Goal: Task Accomplishment & Management: Complete application form

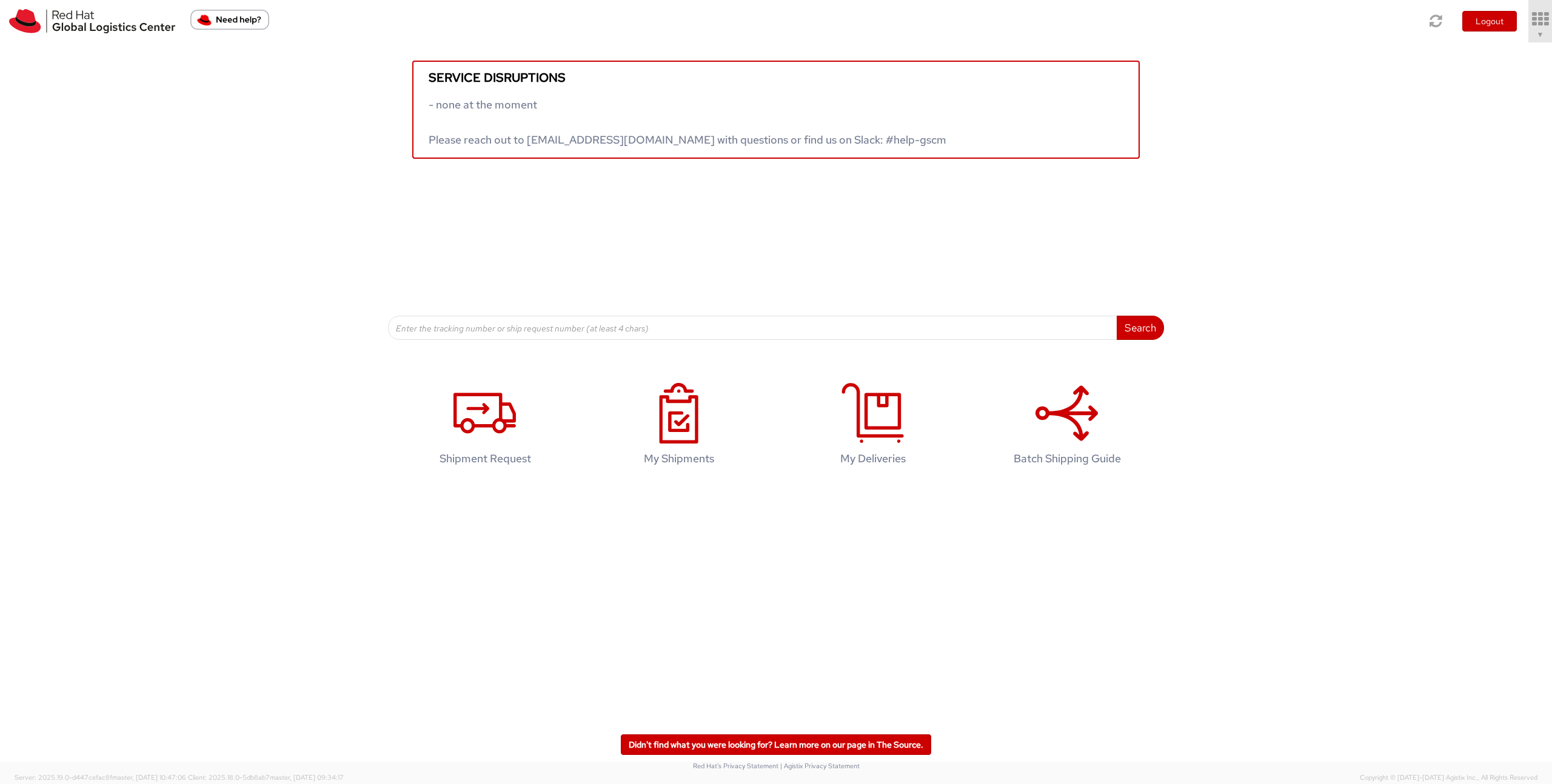
click at [1541, 35] on span "▼" at bounding box center [1540, 34] width 7 height 10
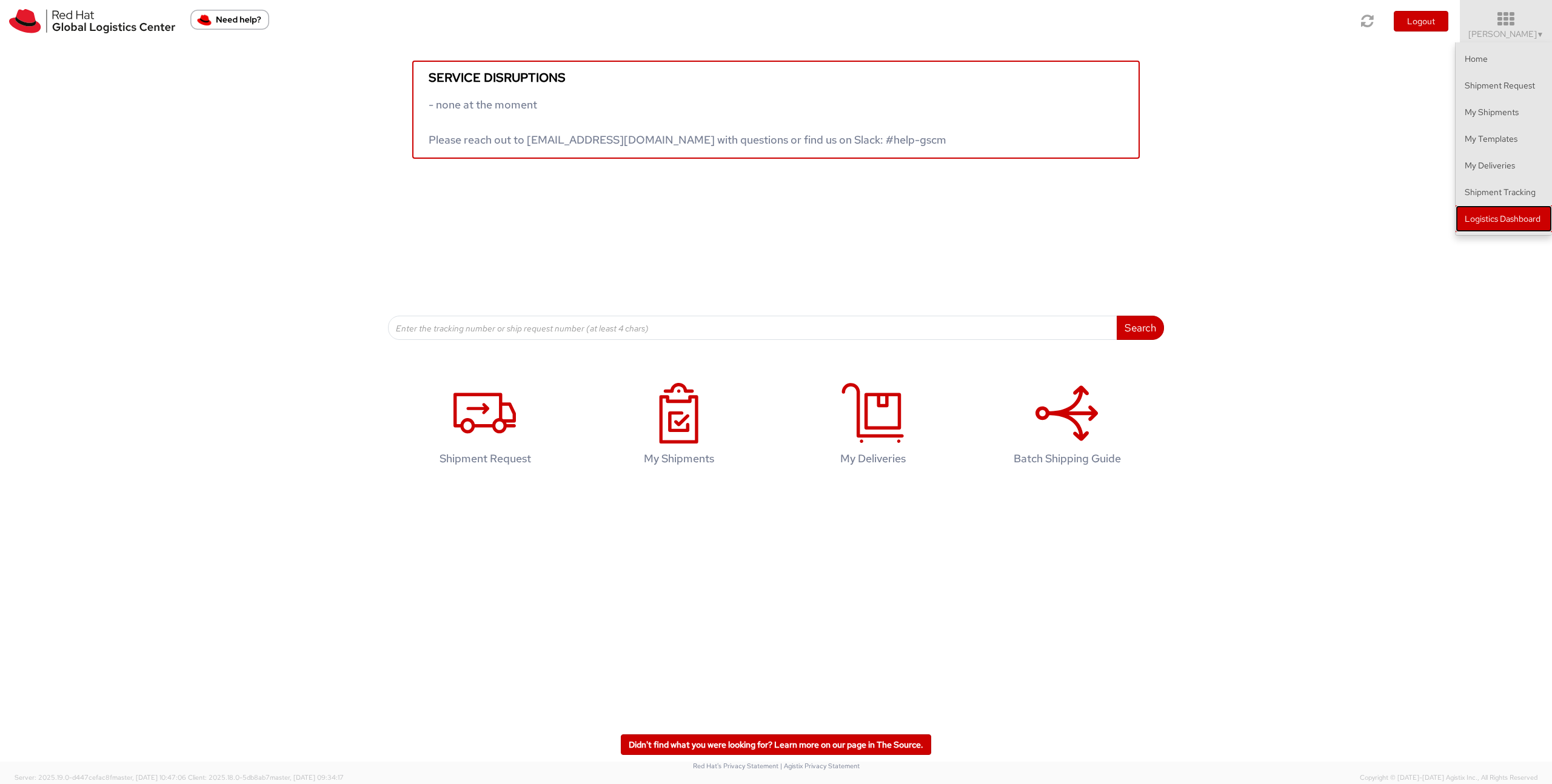
click at [1484, 217] on link "Logistics Dashboard" at bounding box center [1504, 219] width 97 height 27
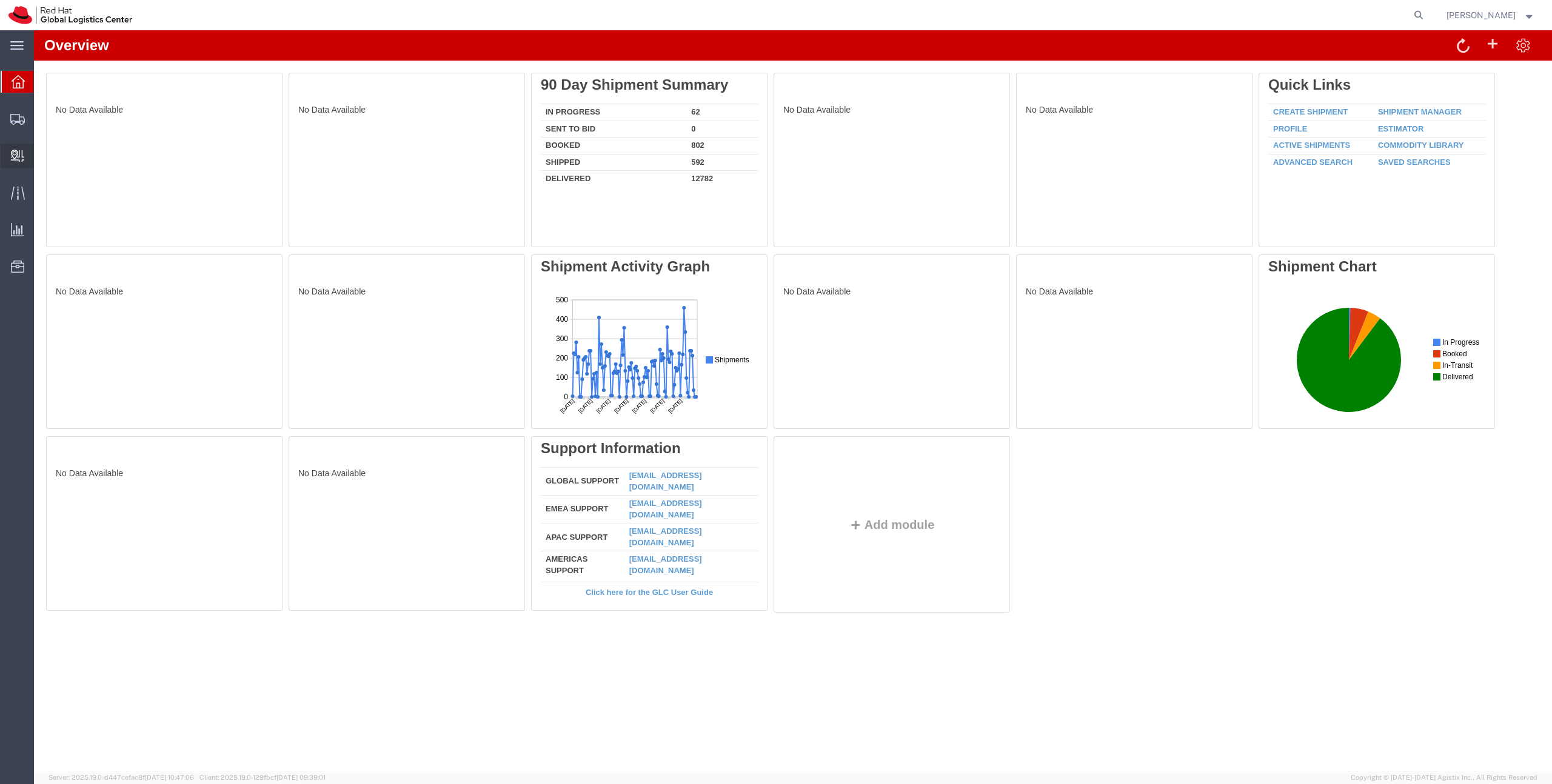
click at [0, 0] on span "Create Delivery" at bounding box center [0, 0] width 0 height 0
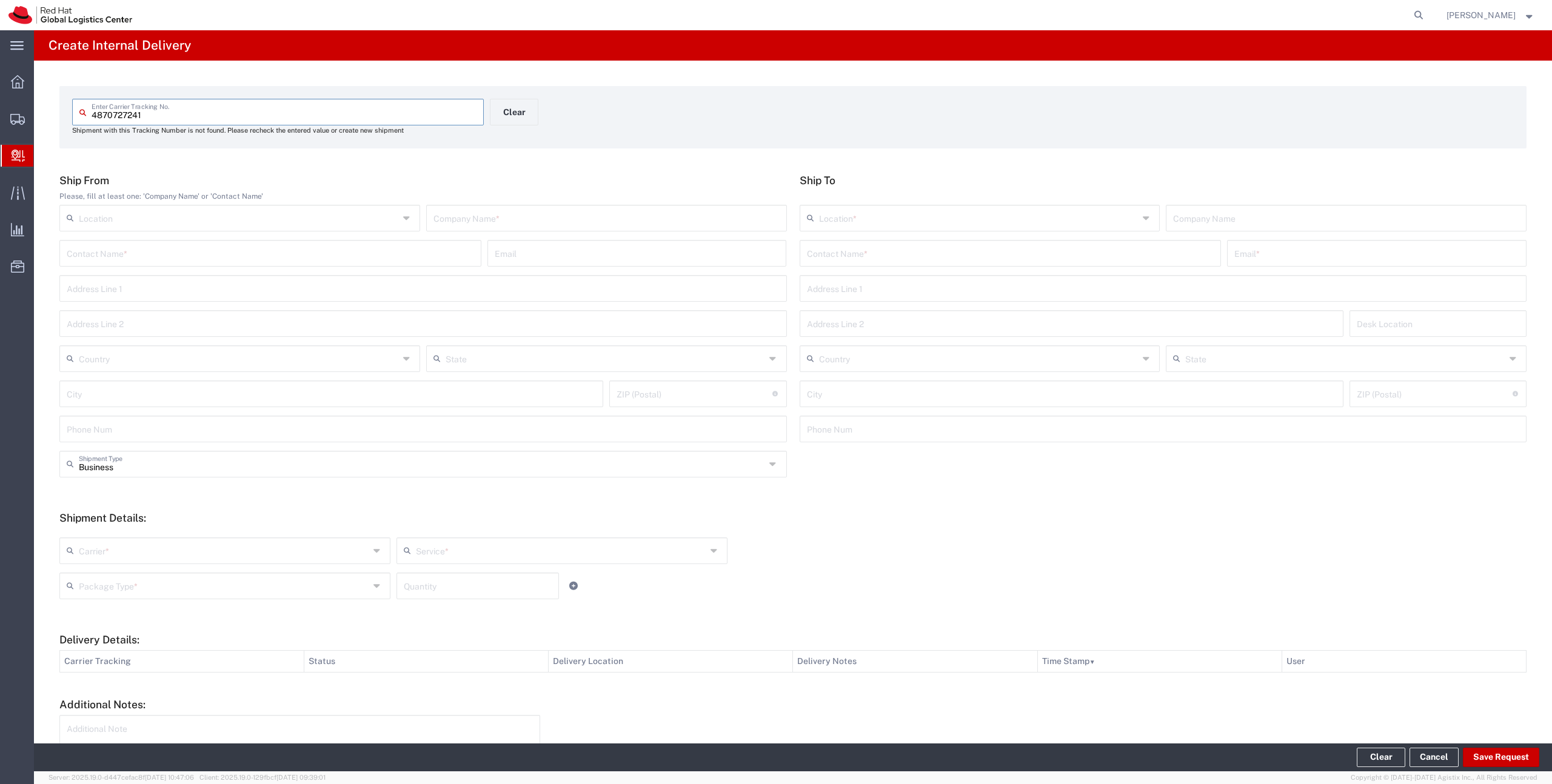
click at [105, 118] on input "4870727241" at bounding box center [284, 111] width 385 height 22
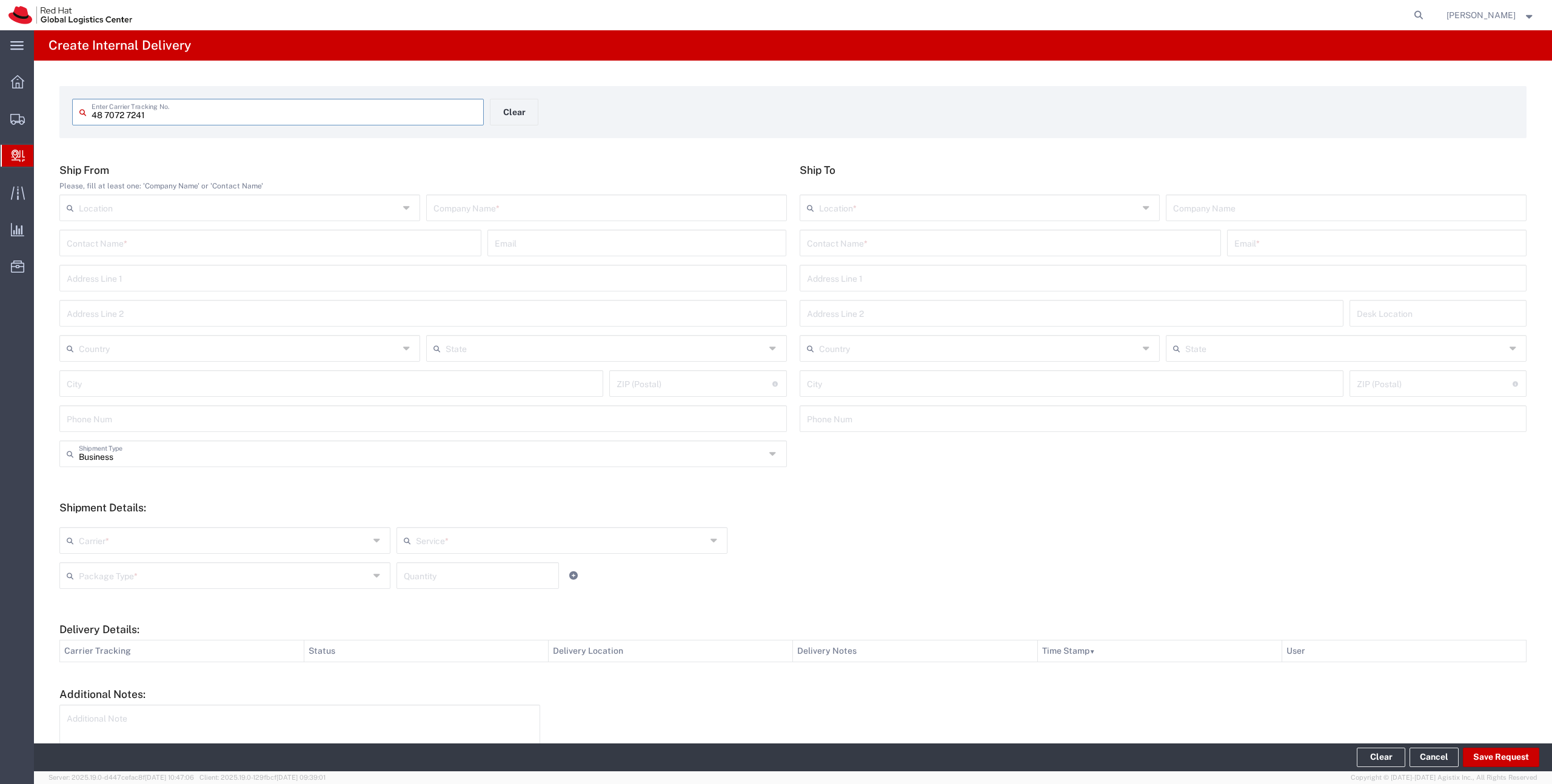
type input "48 7072 7241"
click at [844, 243] on input "text" at bounding box center [1011, 242] width 408 height 22
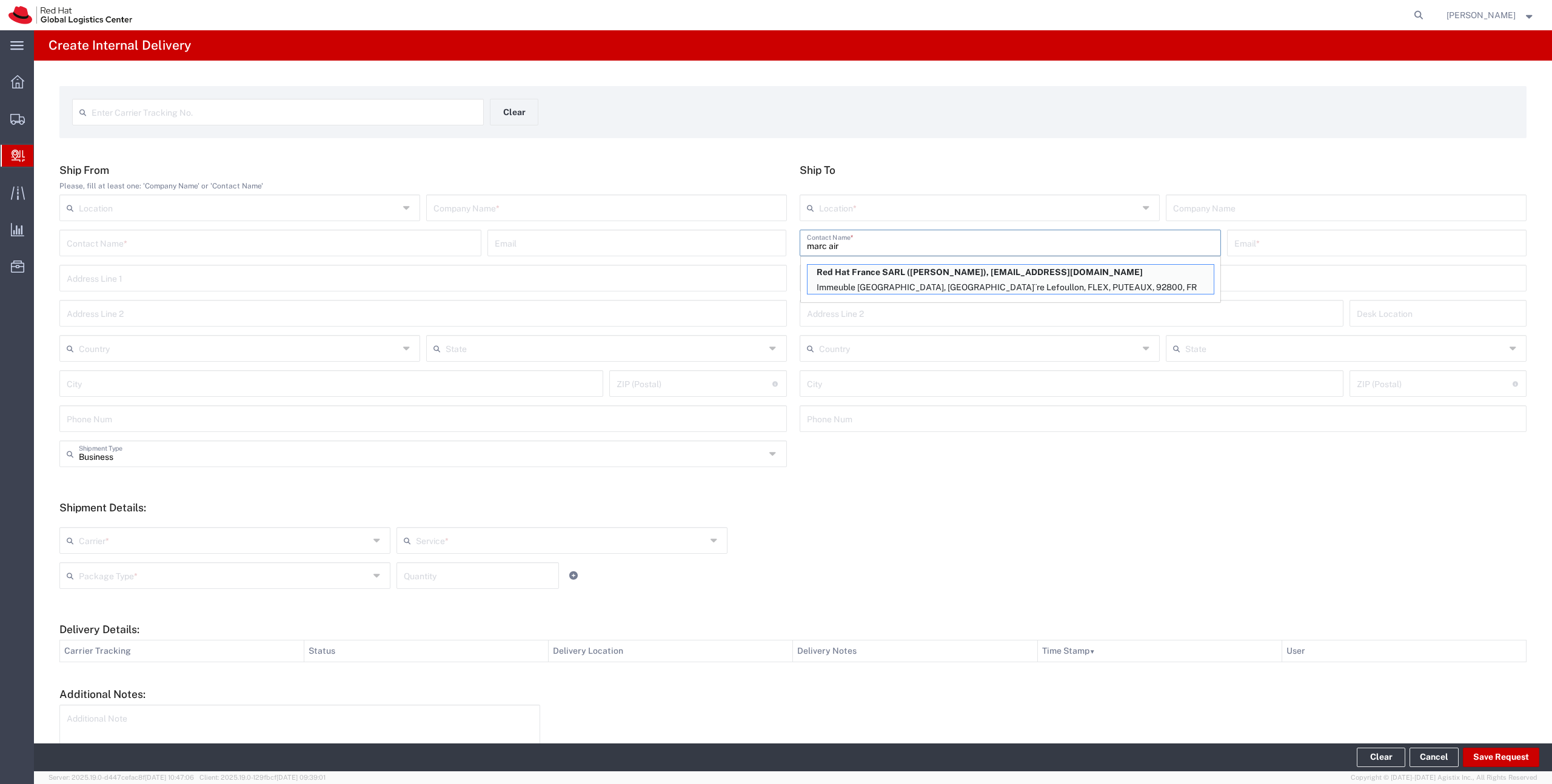
type input "marc aira"
type input "RH - Puteaux"
type input "Red Hat France SARL"
type input "Marc Airault"
type input "mairault@redhat.com"
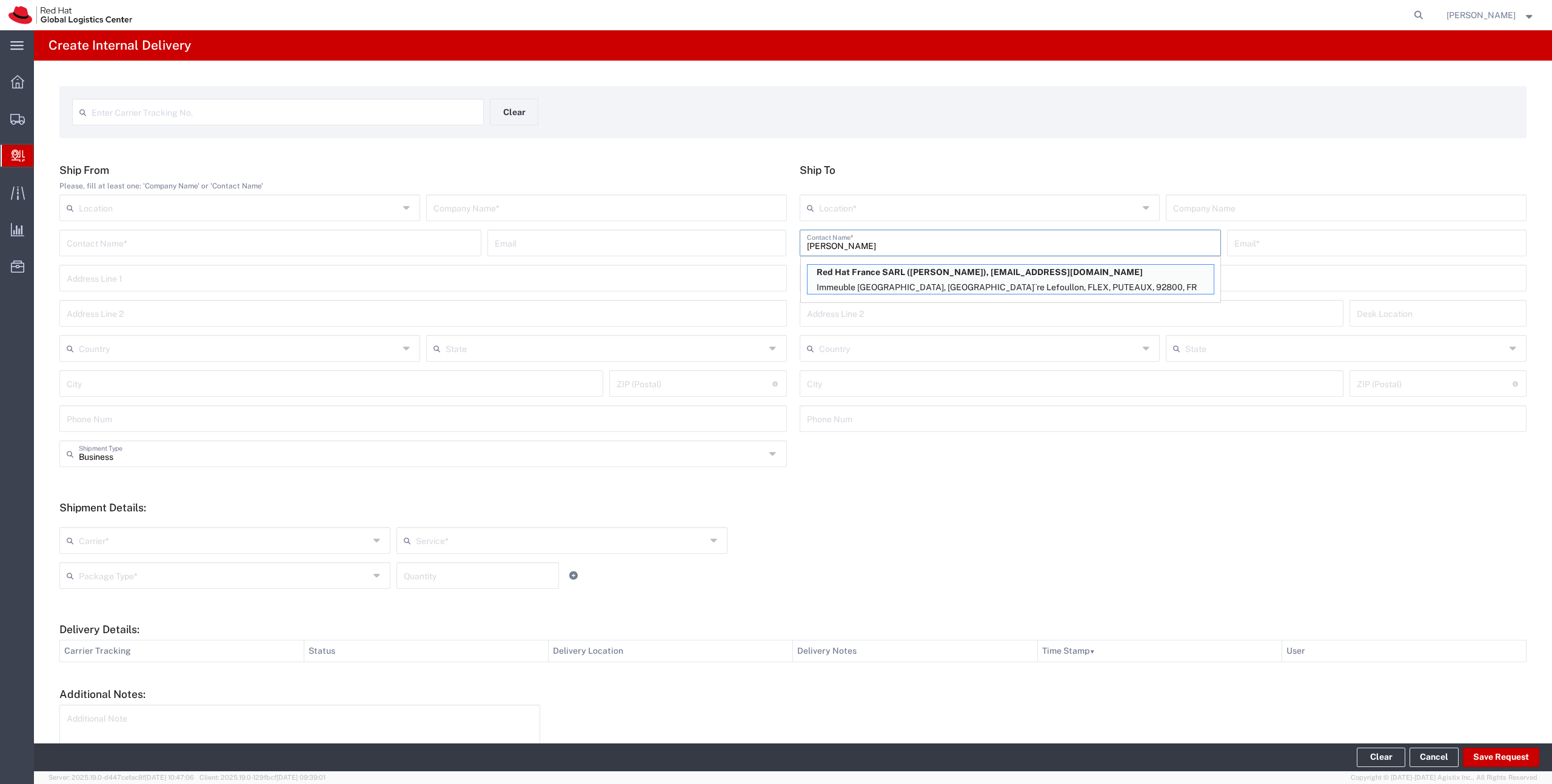
type input "Immeuble Defense Plaza, 8th Floor"
type input "23-25 rue DelariviÃ¨re Lefoullon"
type input "FLEX"
type input "France"
type input "PUTEAUX"
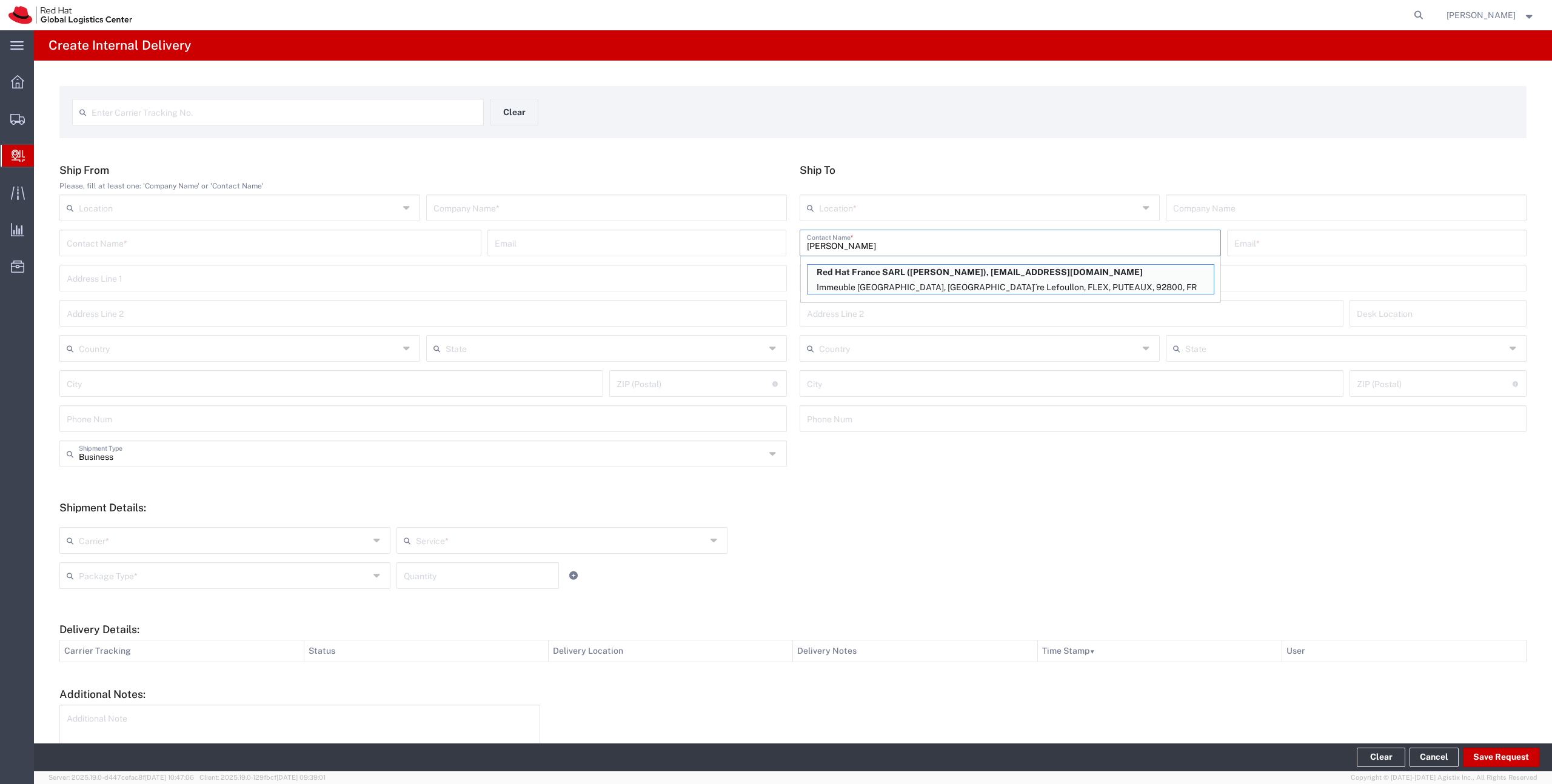
type input "92800"
type input "Marc Airault"
click at [516, 208] on input "text" at bounding box center [607, 207] width 346 height 22
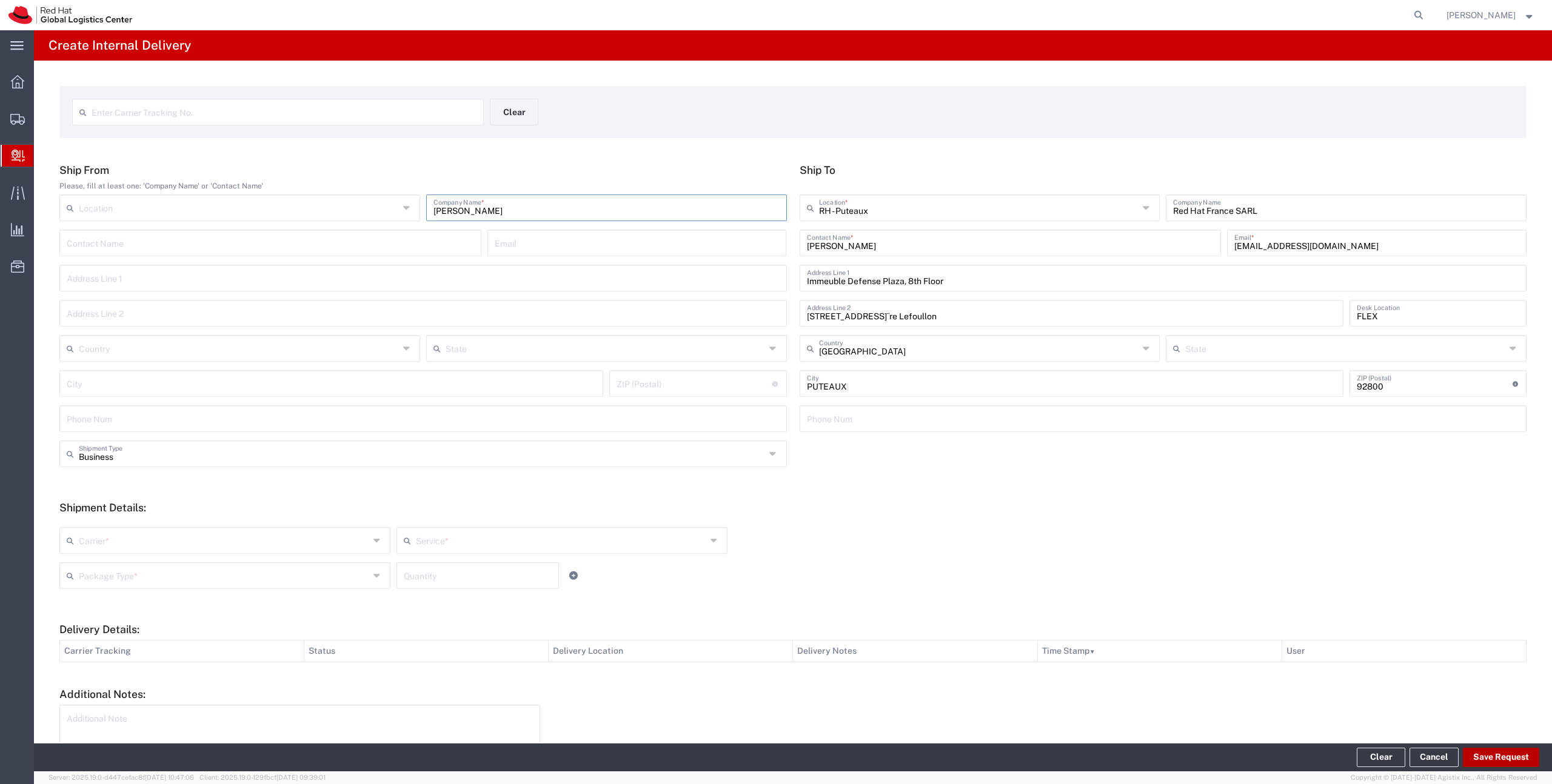
type input "Dominik Galovic"
click at [1490, 754] on button "Save Request" at bounding box center [1501, 757] width 76 height 19
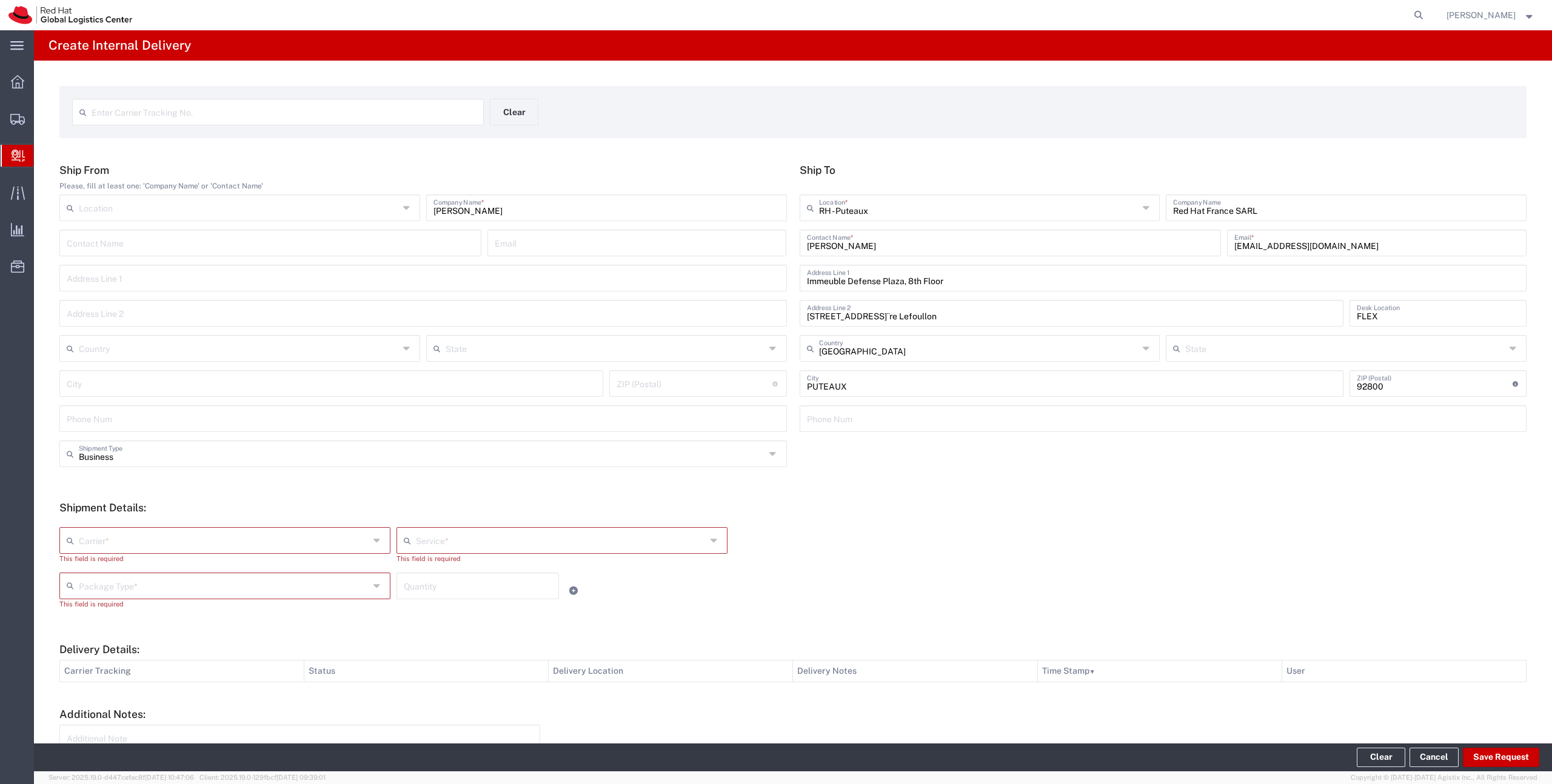
click at [304, 529] on input "text" at bounding box center [224, 540] width 290 height 22
click at [267, 561] on span "DHL" at bounding box center [225, 566] width 328 height 19
type input "DHL"
click at [474, 543] on input "text" at bounding box center [561, 540] width 290 height 22
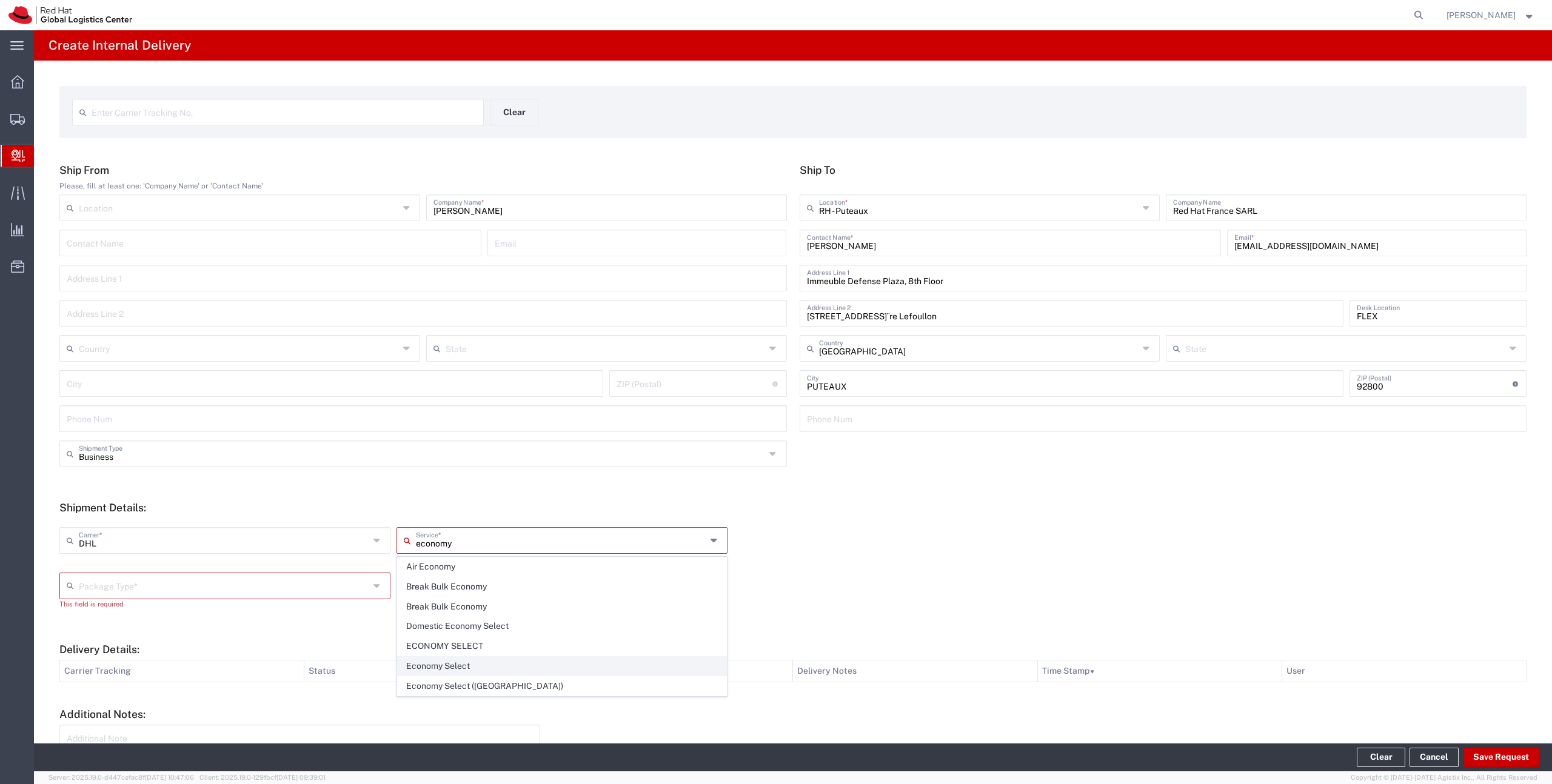
click at [446, 668] on span "Economy Select" at bounding box center [562, 666] width 328 height 19
type input "Economy Select"
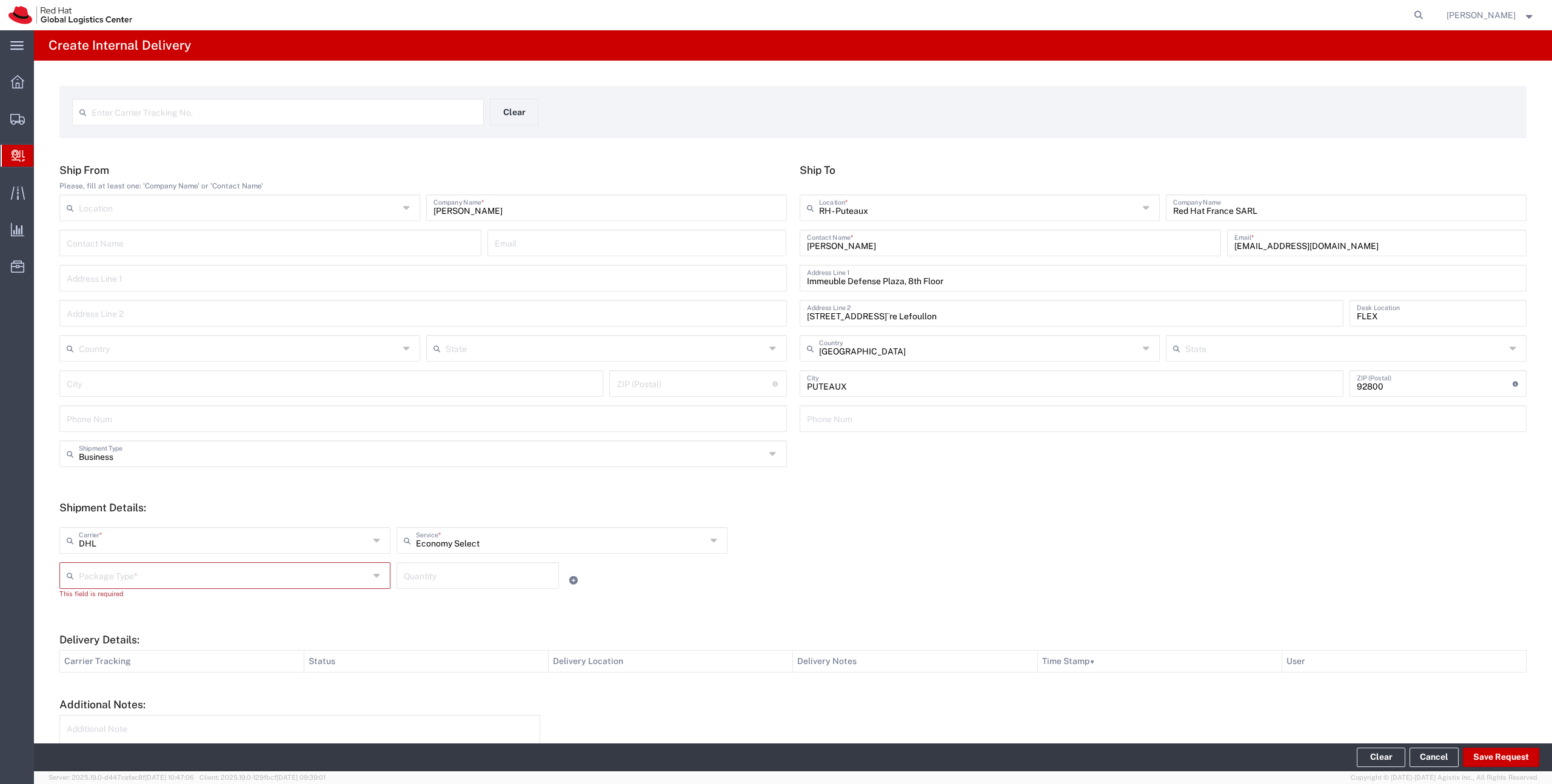
click at [287, 576] on input "text" at bounding box center [224, 575] width 290 height 22
click at [235, 672] on span "Your Packaging" at bounding box center [225, 681] width 328 height 19
type input "Your Packaging"
click at [440, 575] on input "number" at bounding box center [477, 575] width 148 height 22
type input "1"
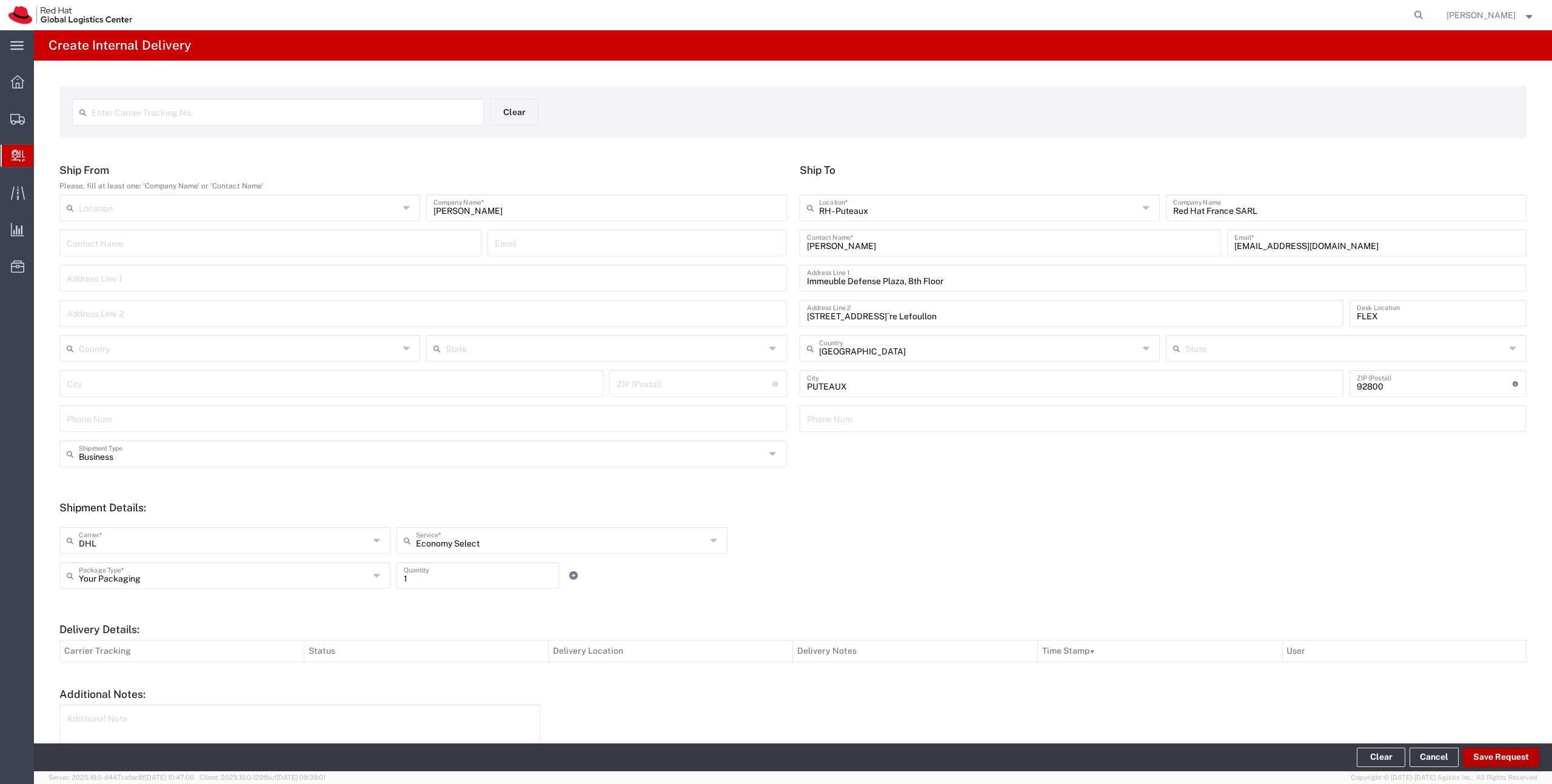
click at [1472, 754] on button "Save Request" at bounding box center [1501, 757] width 76 height 19
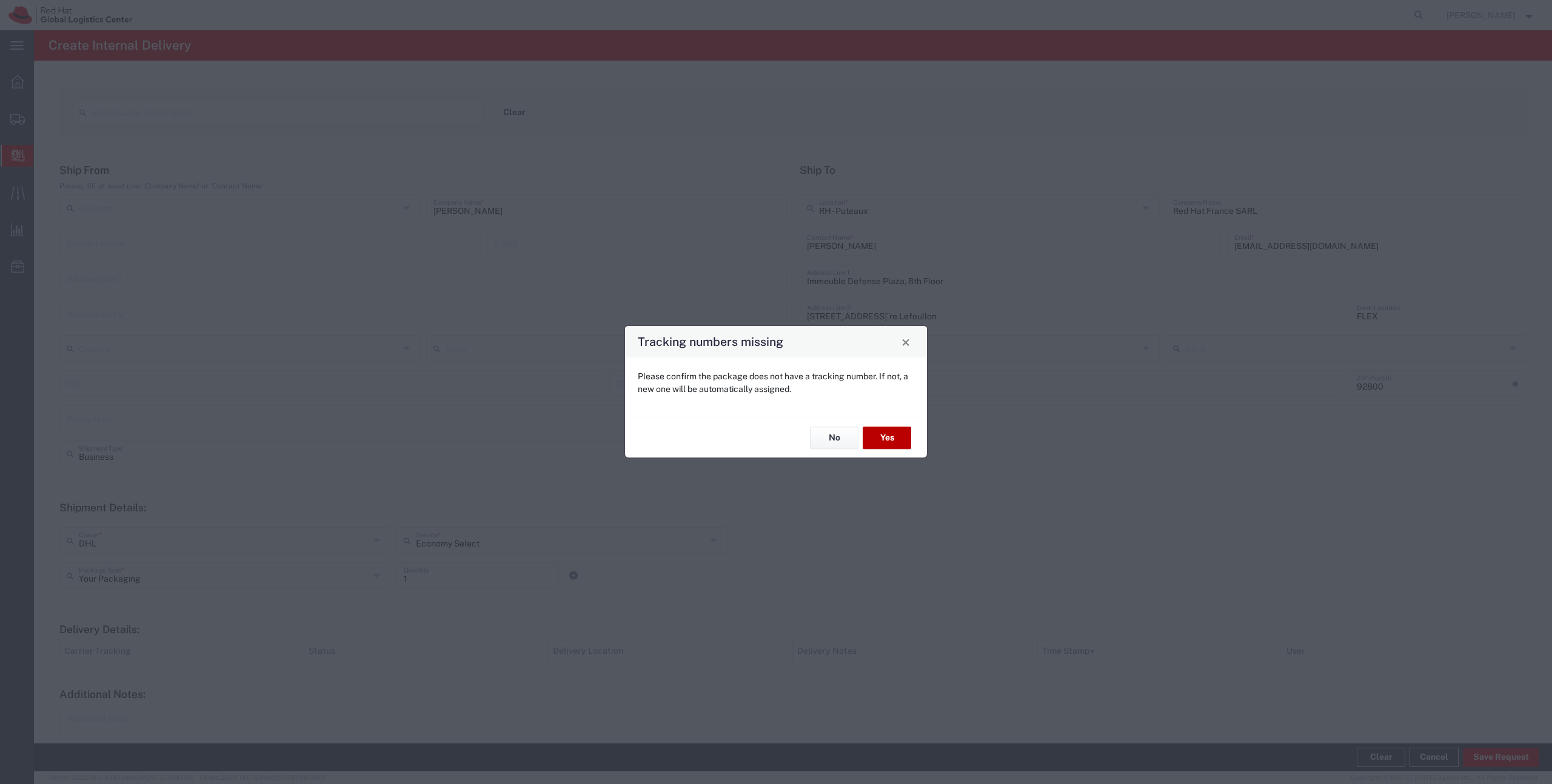
click at [890, 438] on button "Yes" at bounding box center [887, 438] width 48 height 22
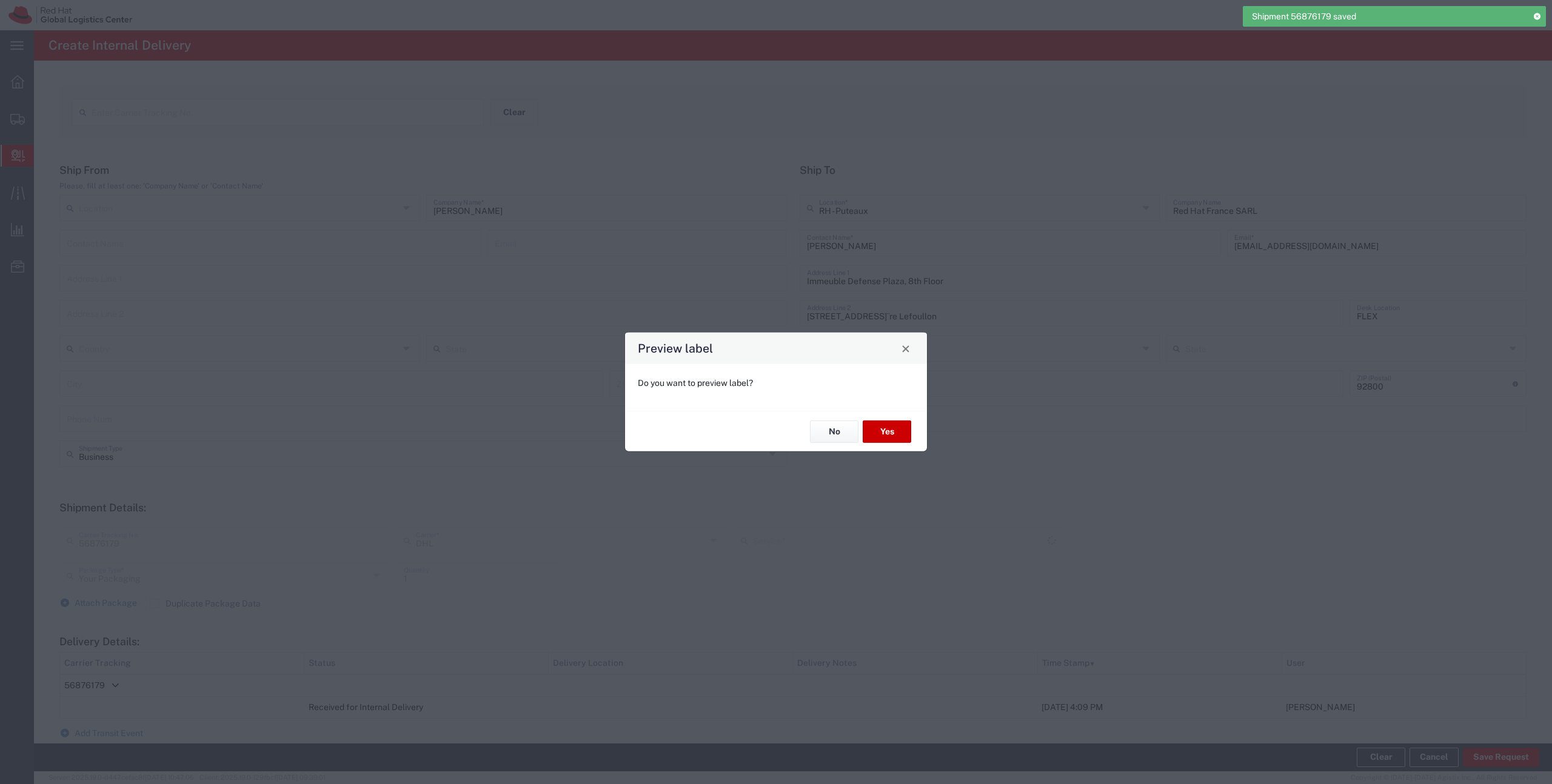
type input "Economy Select"
click at [839, 431] on button "No" at bounding box center [834, 432] width 48 height 22
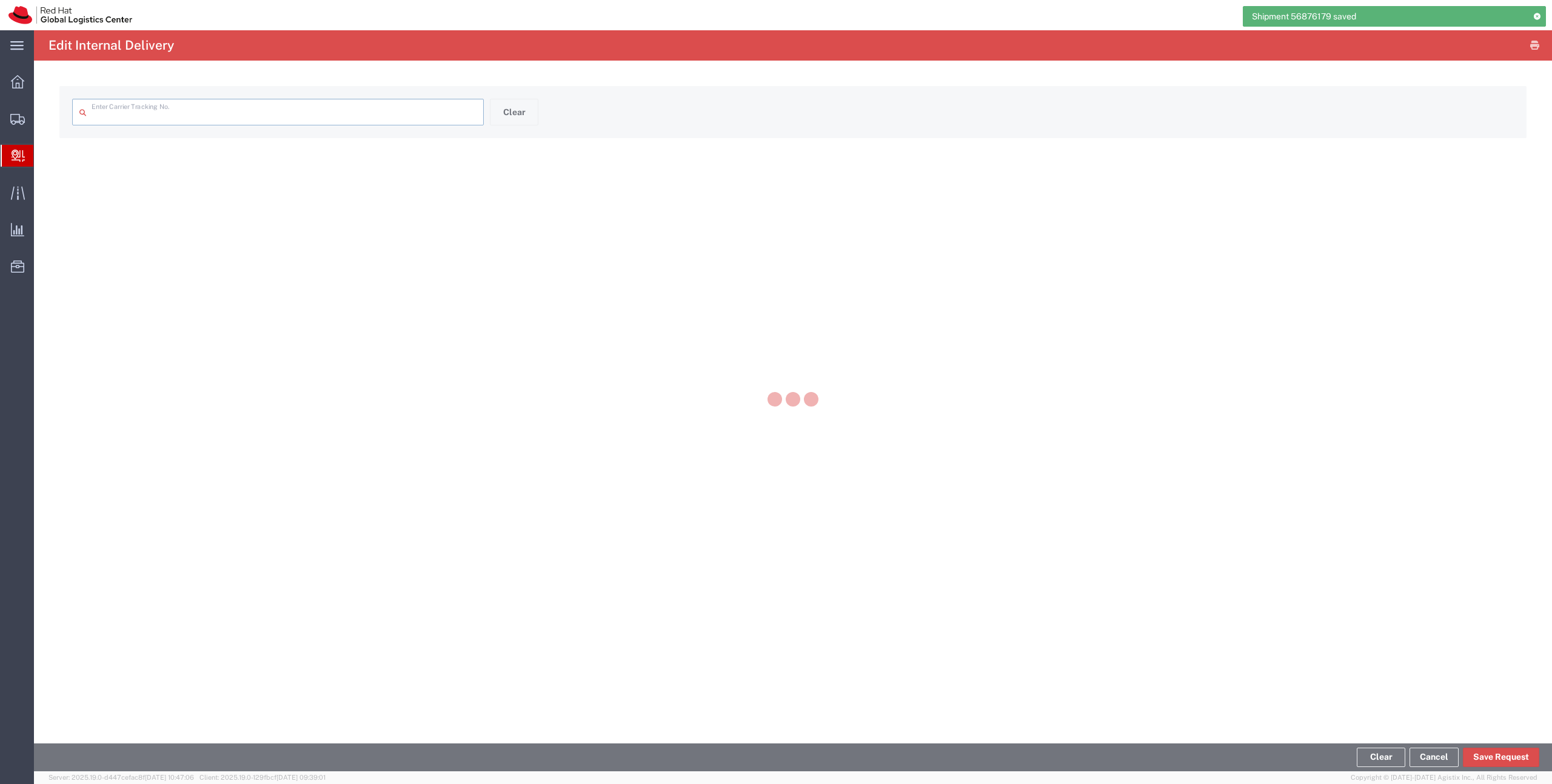
type input "56876179"
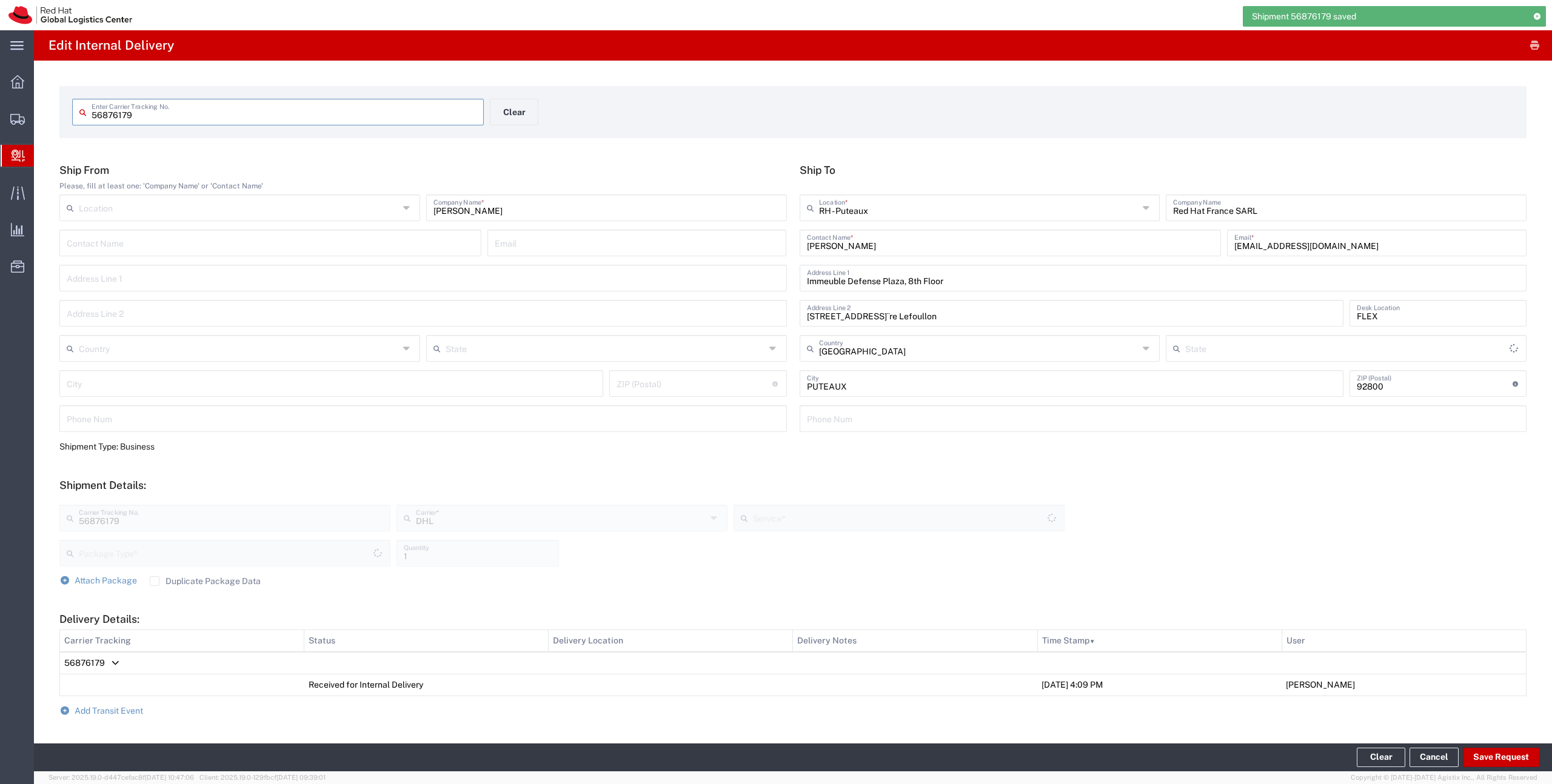
type input "Your Packaging"
type input "Economy Select"
click at [131, 710] on span "Add Transit Event" at bounding box center [108, 710] width 68 height 10
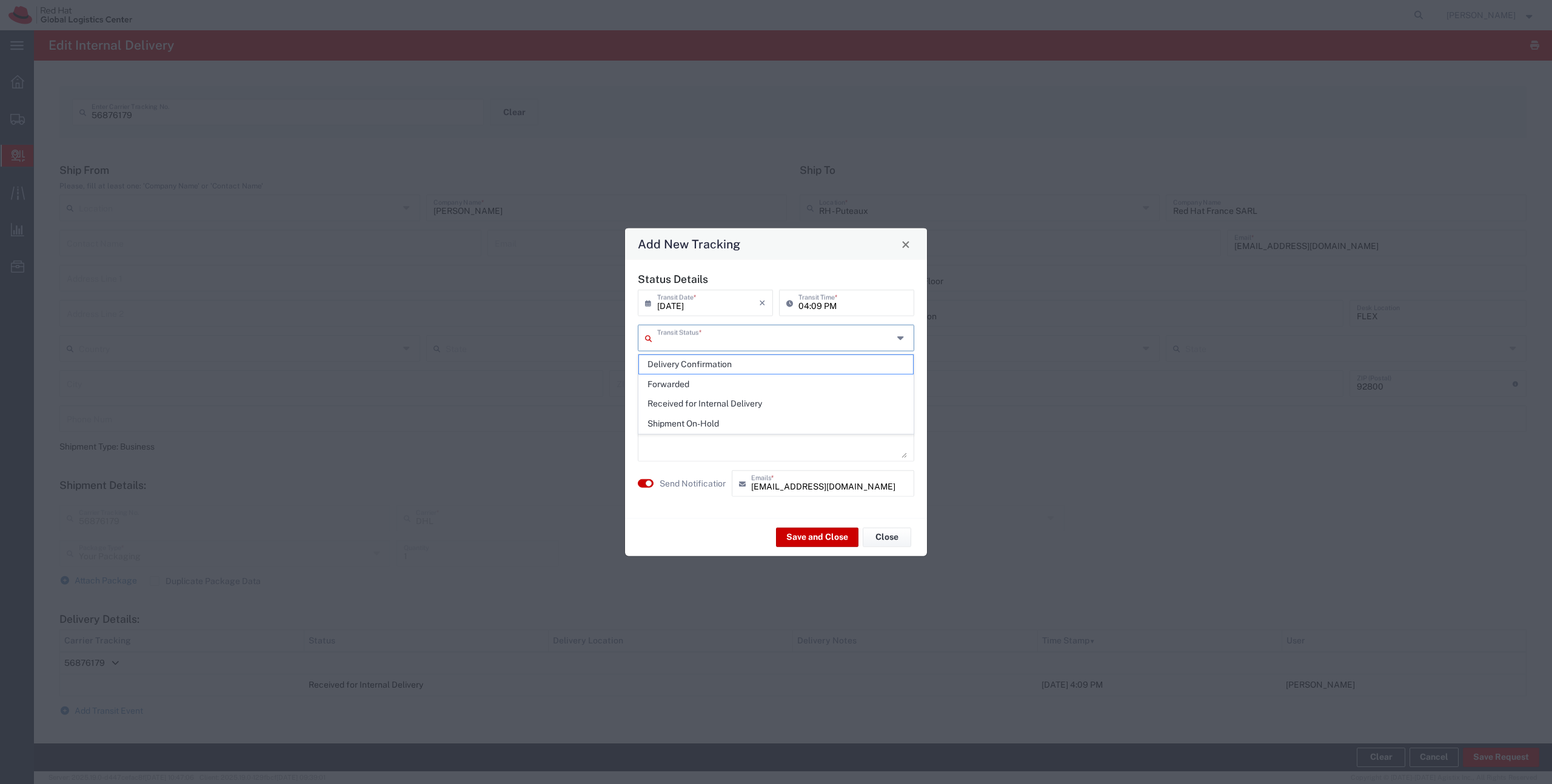
click at [710, 342] on input "text" at bounding box center [775, 337] width 236 height 22
click at [709, 357] on span "Delivery Confirmation" at bounding box center [775, 364] width 274 height 19
type input "Delivery Confirmation"
click at [807, 540] on button "Save and Close" at bounding box center [817, 537] width 82 height 19
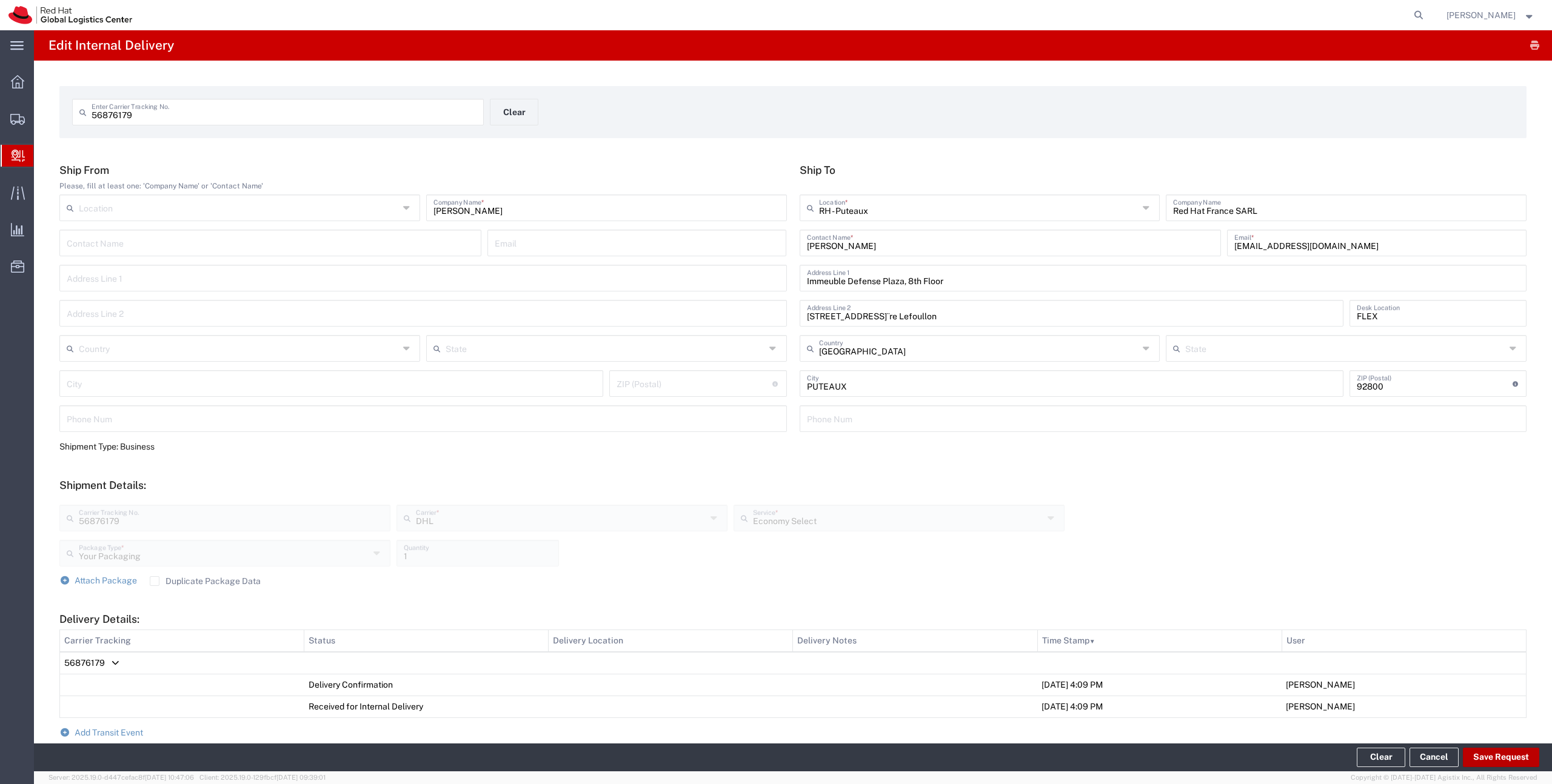
click at [1480, 755] on button "Save Request" at bounding box center [1501, 757] width 76 height 19
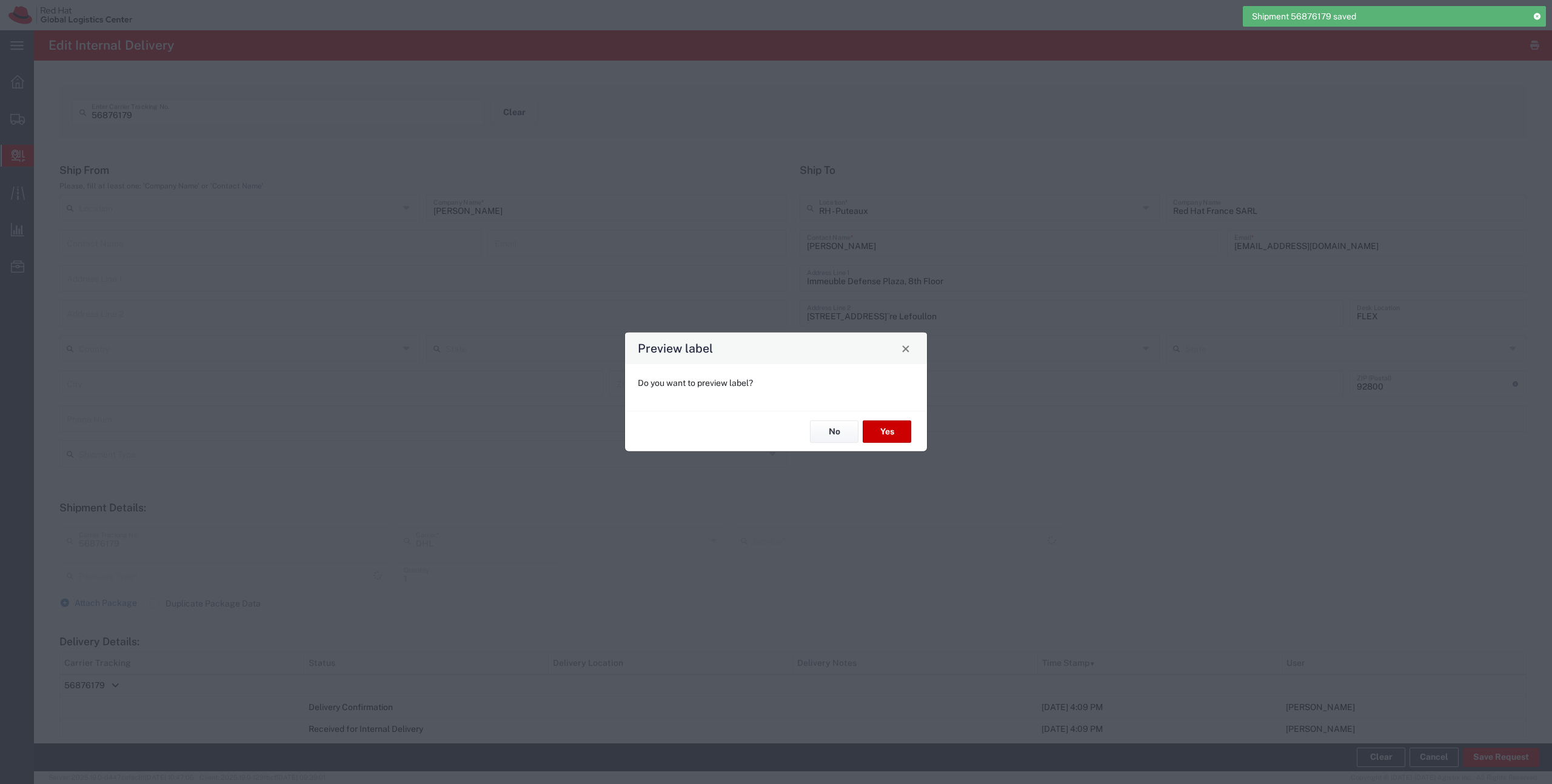
type input "Your Packaging"
type input "Economy Select"
click at [820, 428] on button "No" at bounding box center [834, 432] width 48 height 22
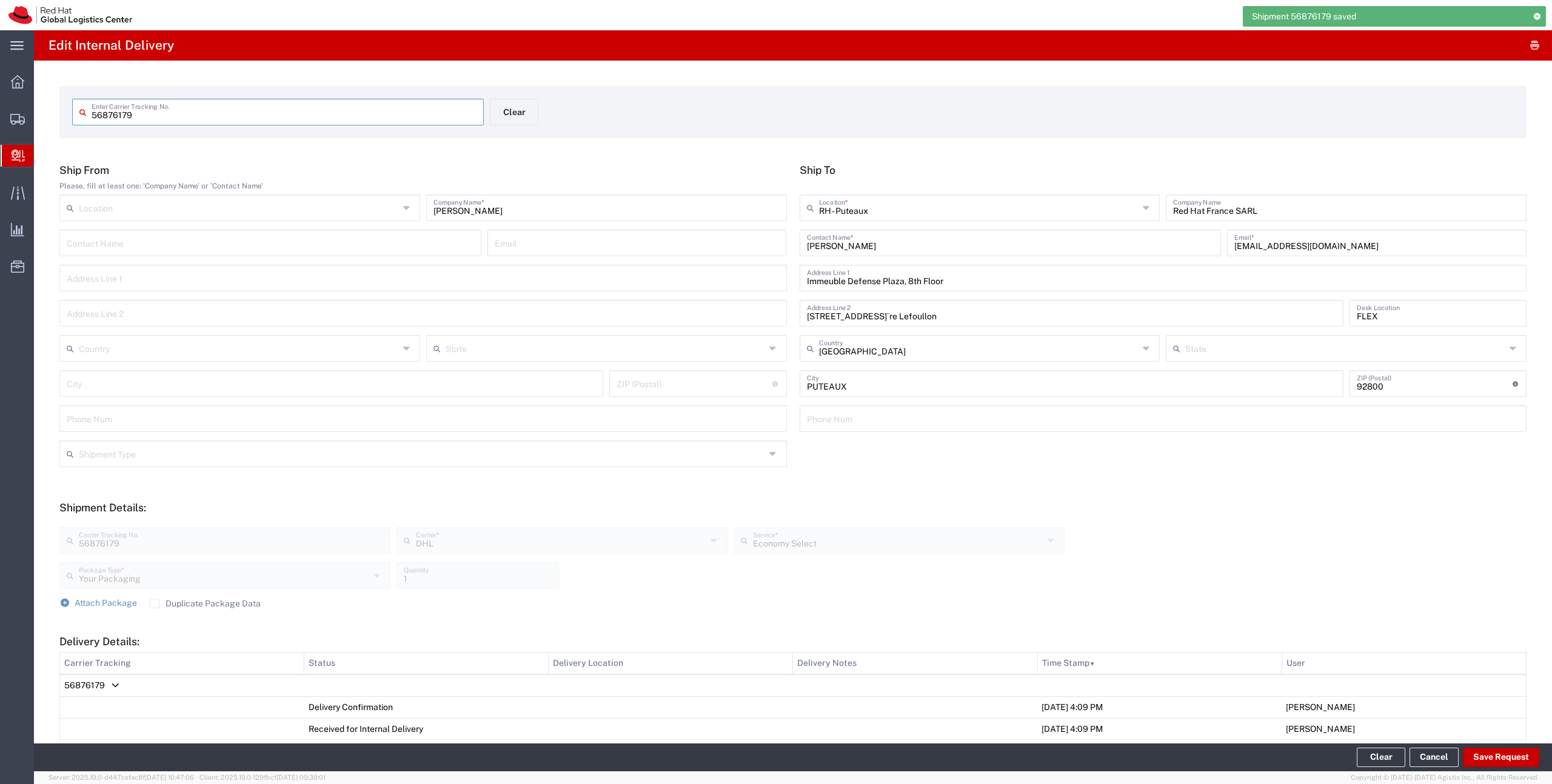
click at [203, 116] on input "56876179" at bounding box center [284, 111] width 385 height 22
type input "6480876220"
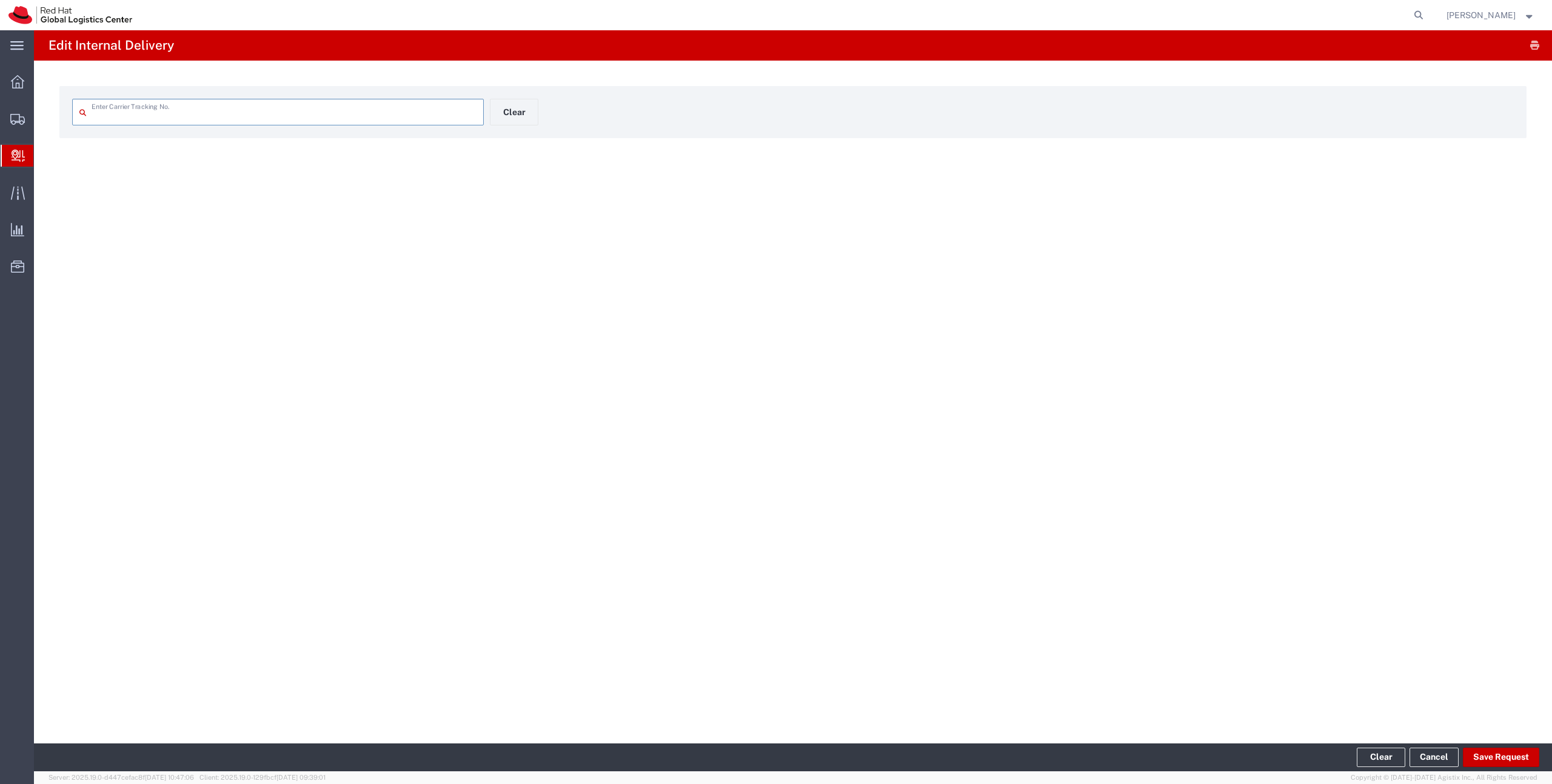
type input "6480876220"
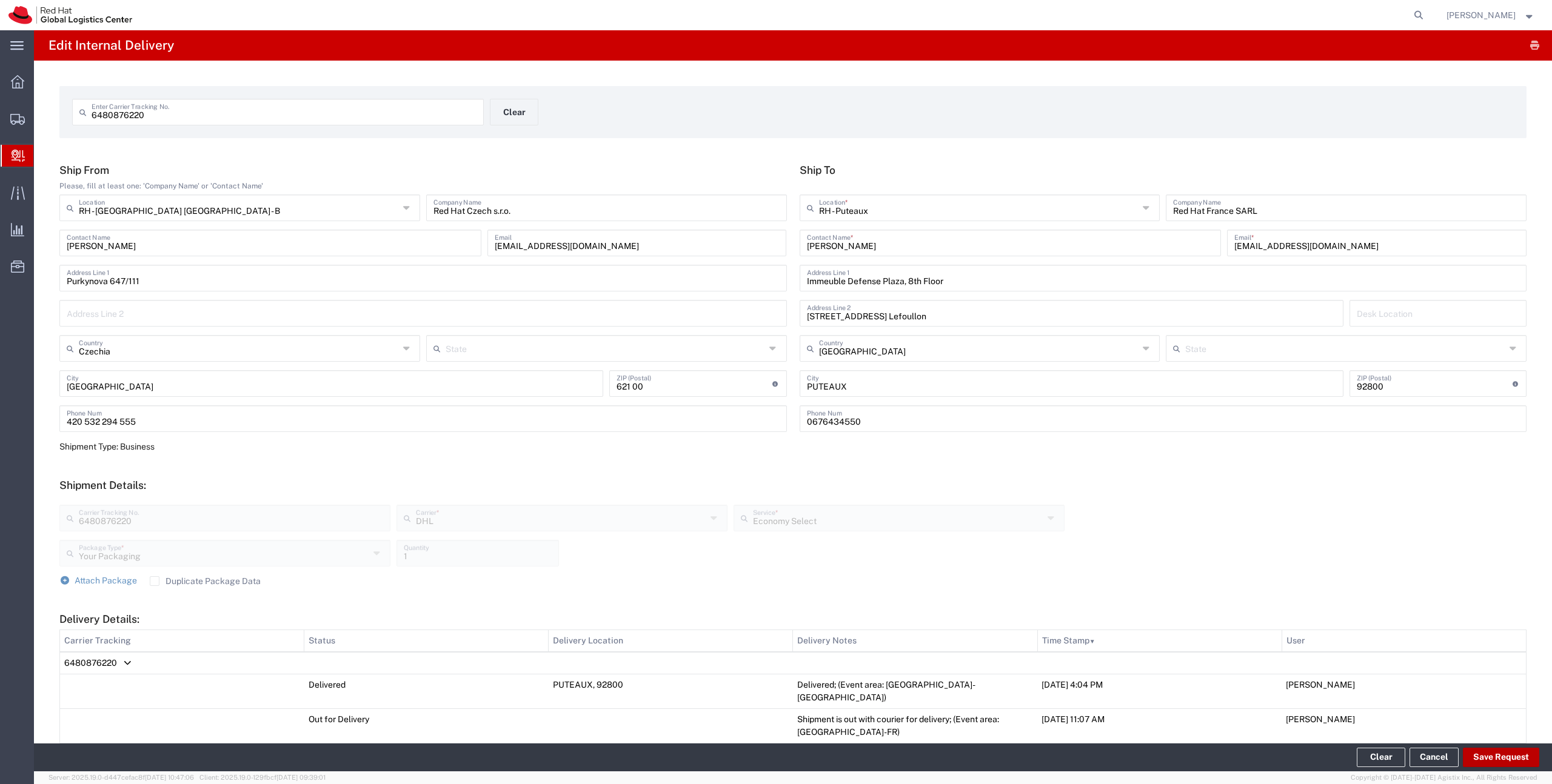
click at [1488, 754] on button "Save Request" at bounding box center [1501, 757] width 76 height 19
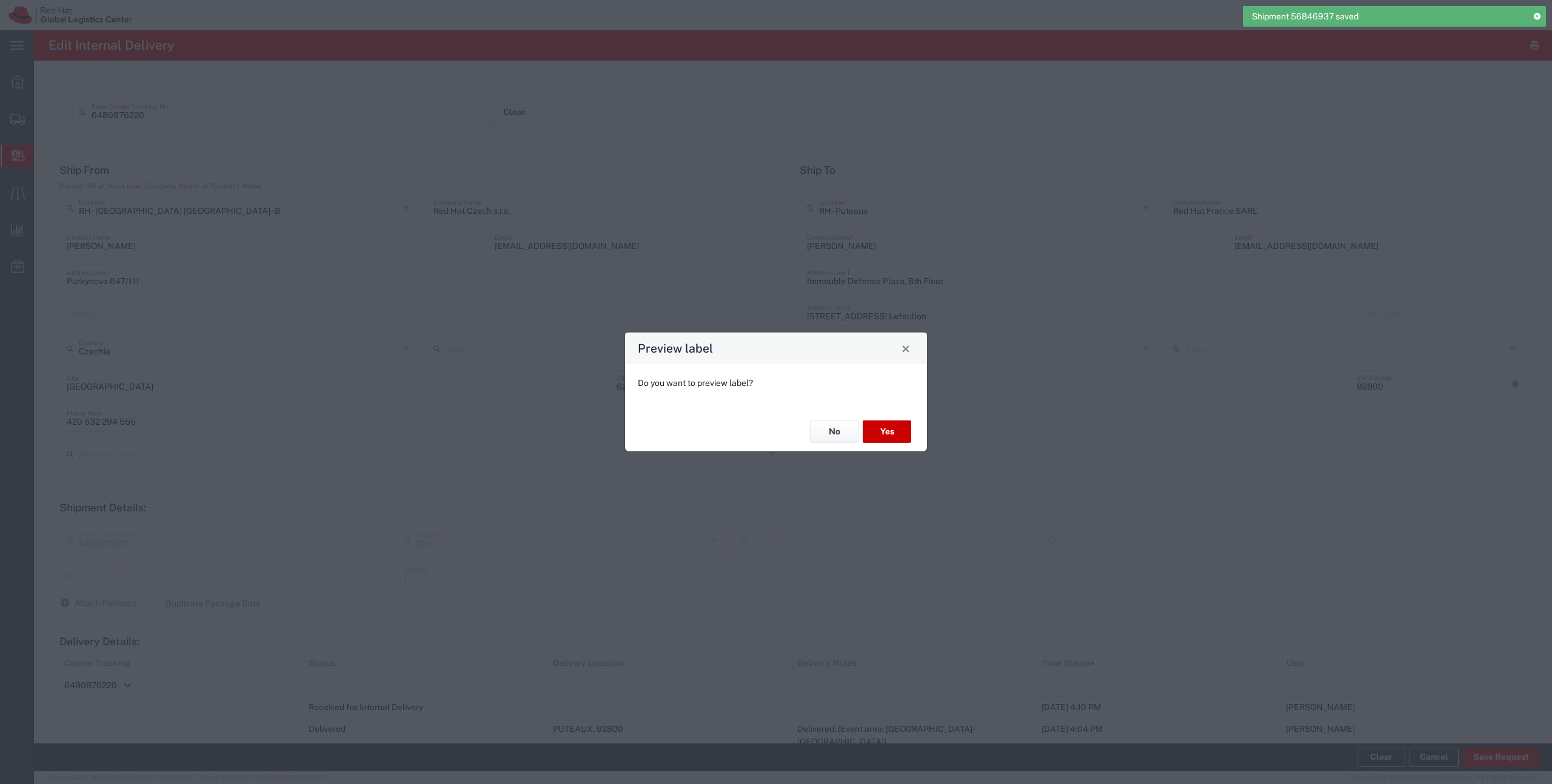
type input "Your Packaging"
type input "Economy Select"
click at [844, 437] on button "No" at bounding box center [834, 432] width 48 height 22
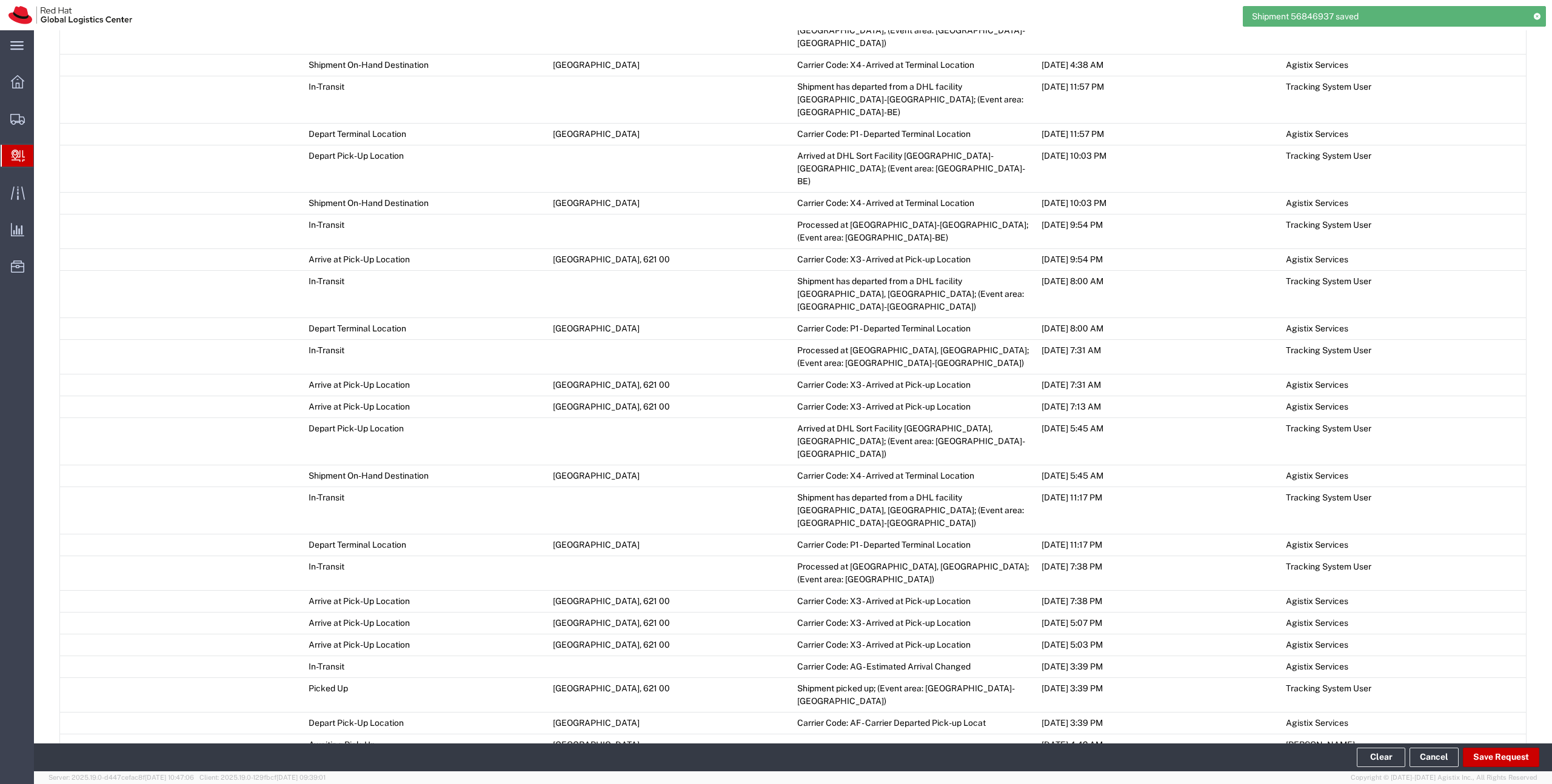
scroll to position [1077, 0]
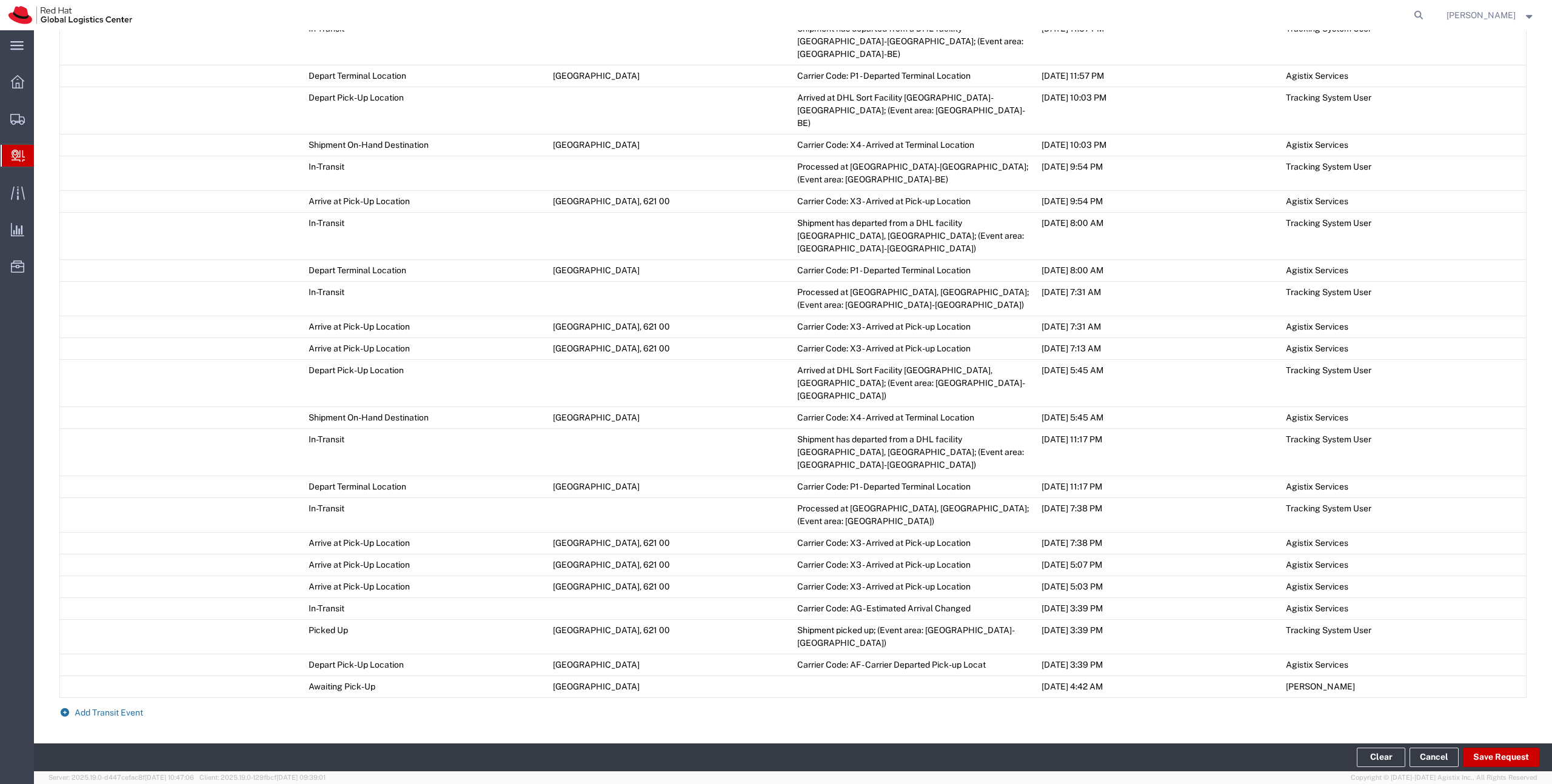
click at [97, 708] on span "Add Transit Event" at bounding box center [108, 713] width 68 height 10
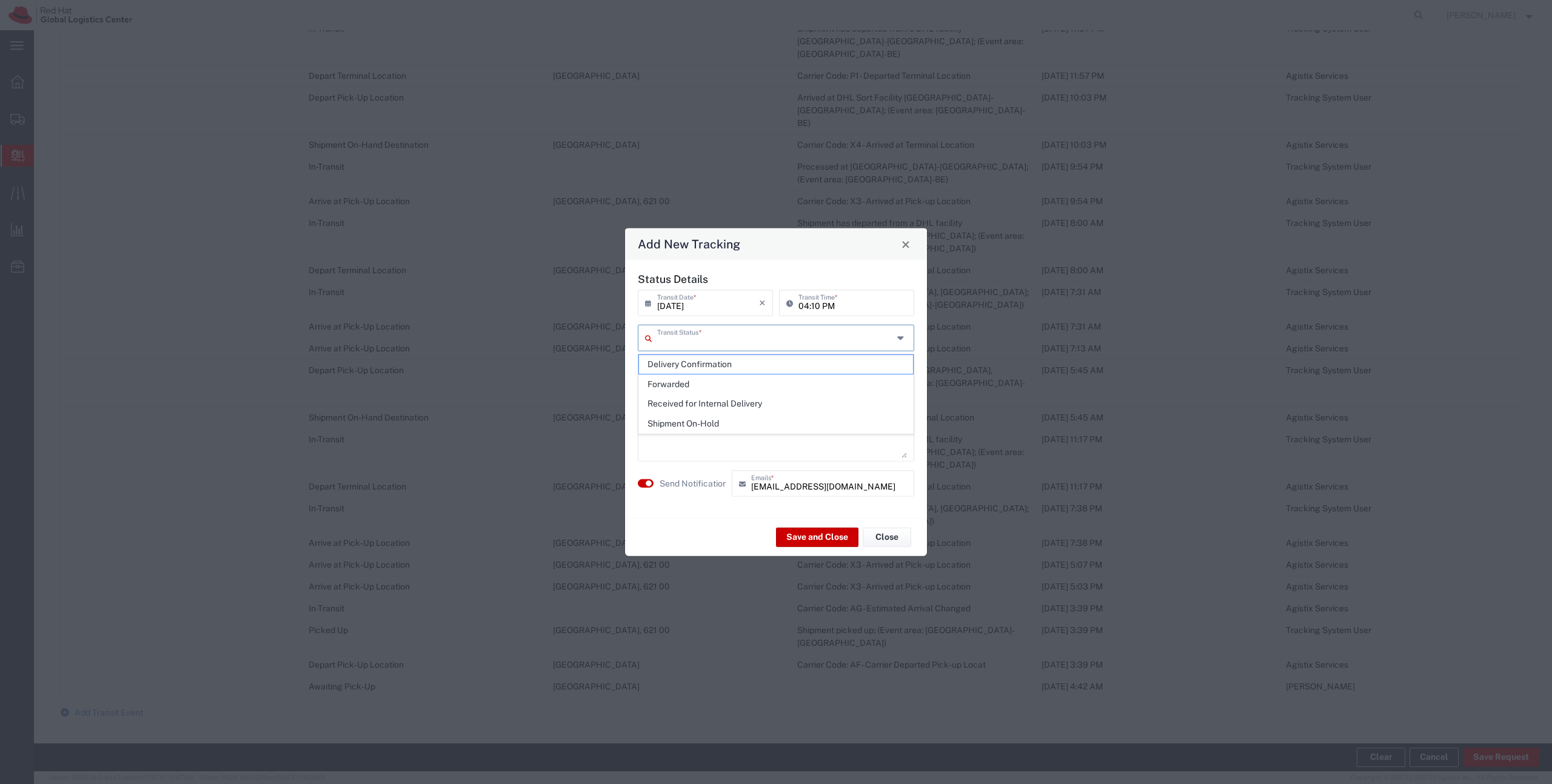
click at [694, 327] on input "text" at bounding box center [775, 337] width 236 height 22
click at [694, 365] on span "Delivery Confirmation" at bounding box center [775, 364] width 274 height 19
type input "Delivery Confirmation"
click at [801, 536] on button "Save and Close" at bounding box center [817, 537] width 82 height 19
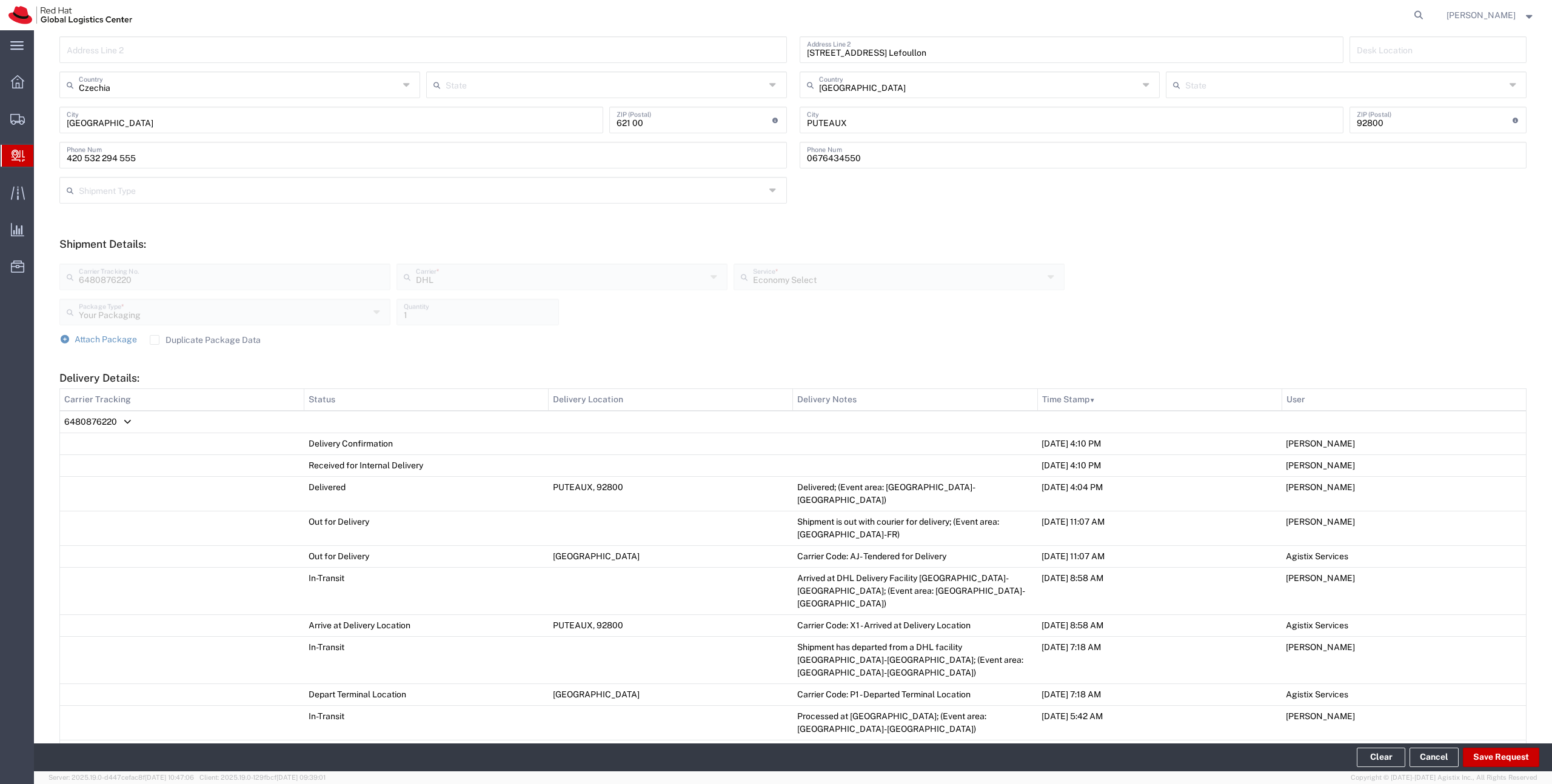
scroll to position [0, 0]
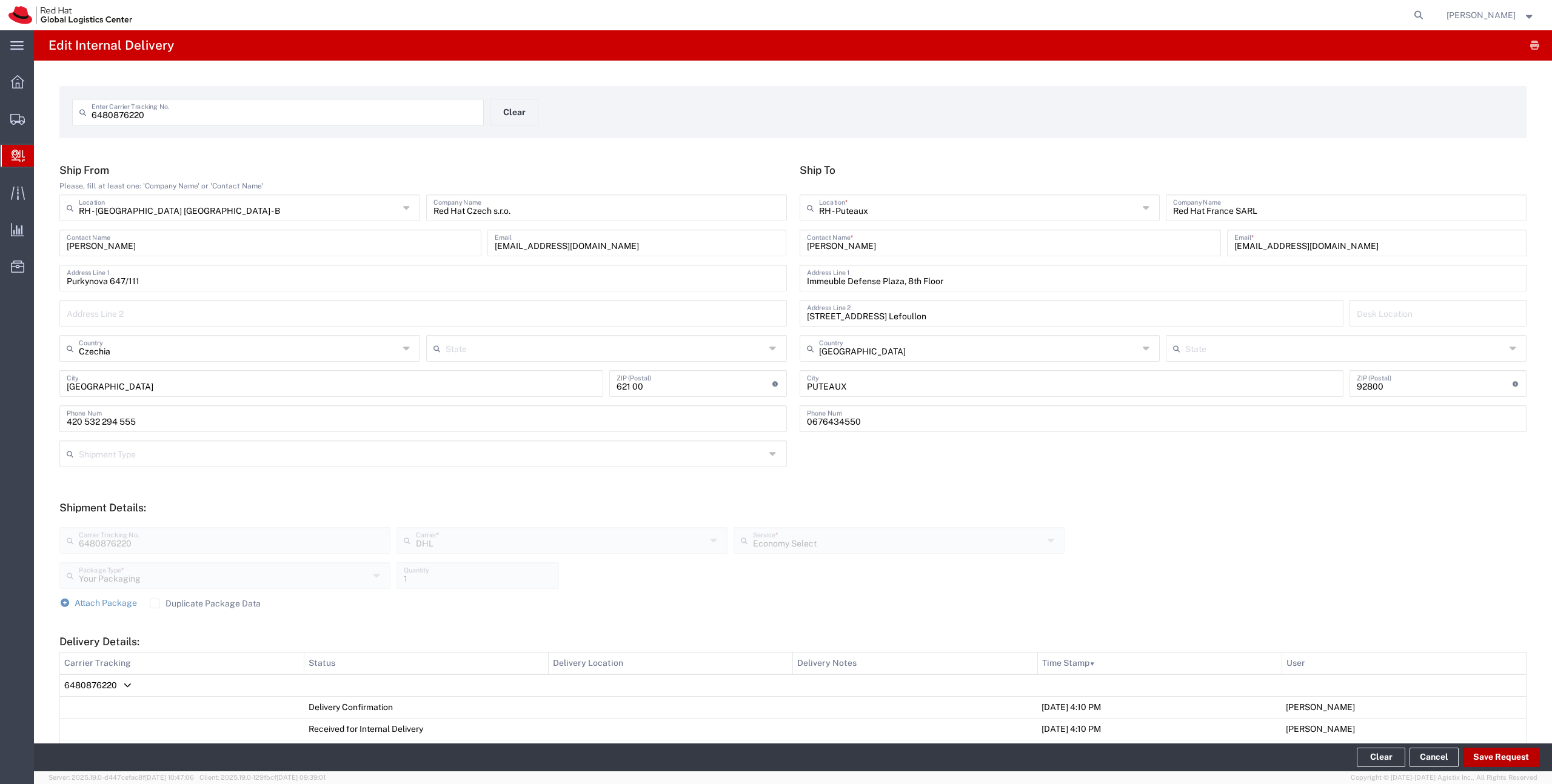
click at [1480, 751] on button "Save Request" at bounding box center [1501, 757] width 76 height 19
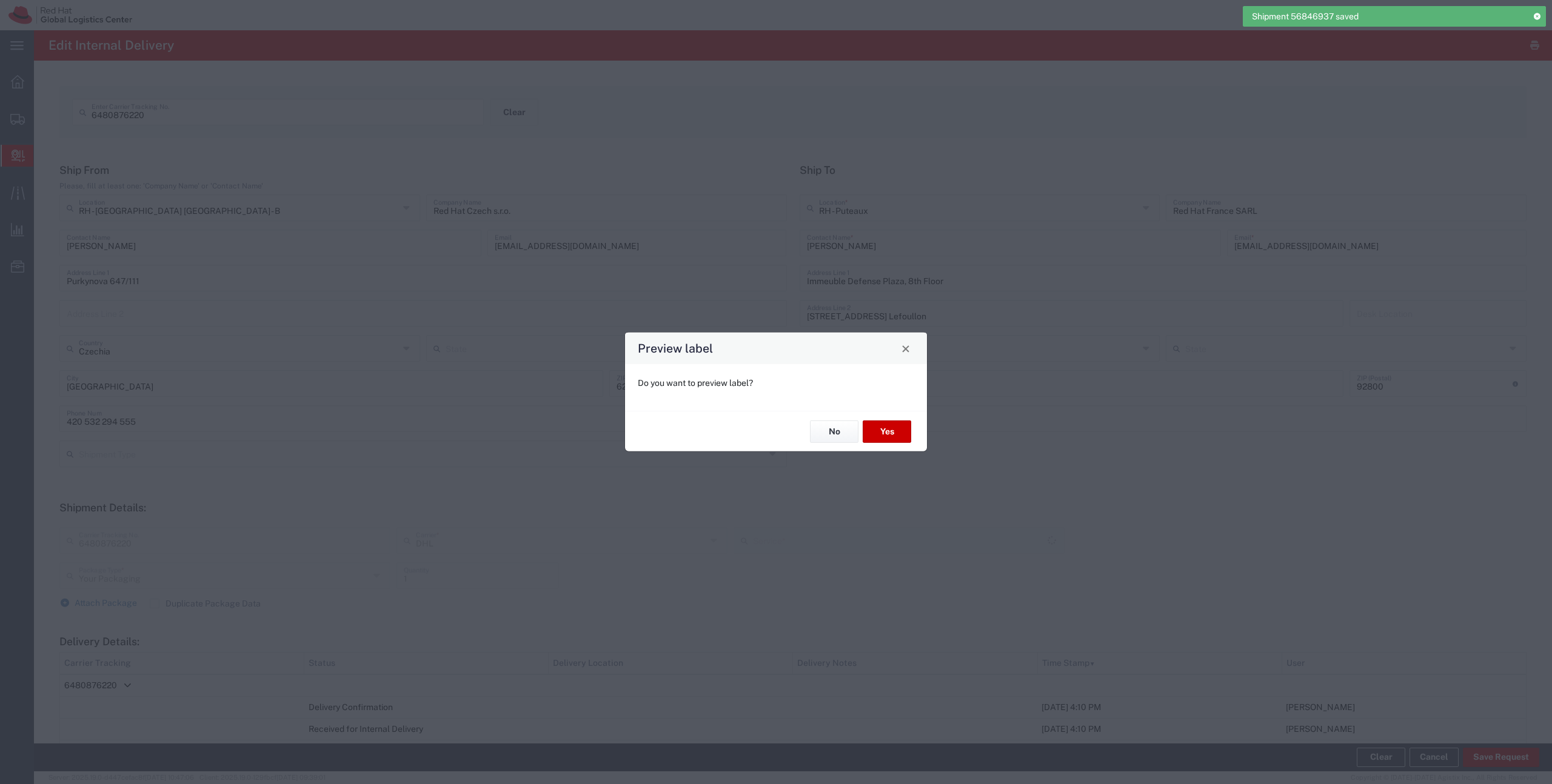
type input "Economy Select"
click at [844, 426] on button "No" at bounding box center [834, 432] width 48 height 22
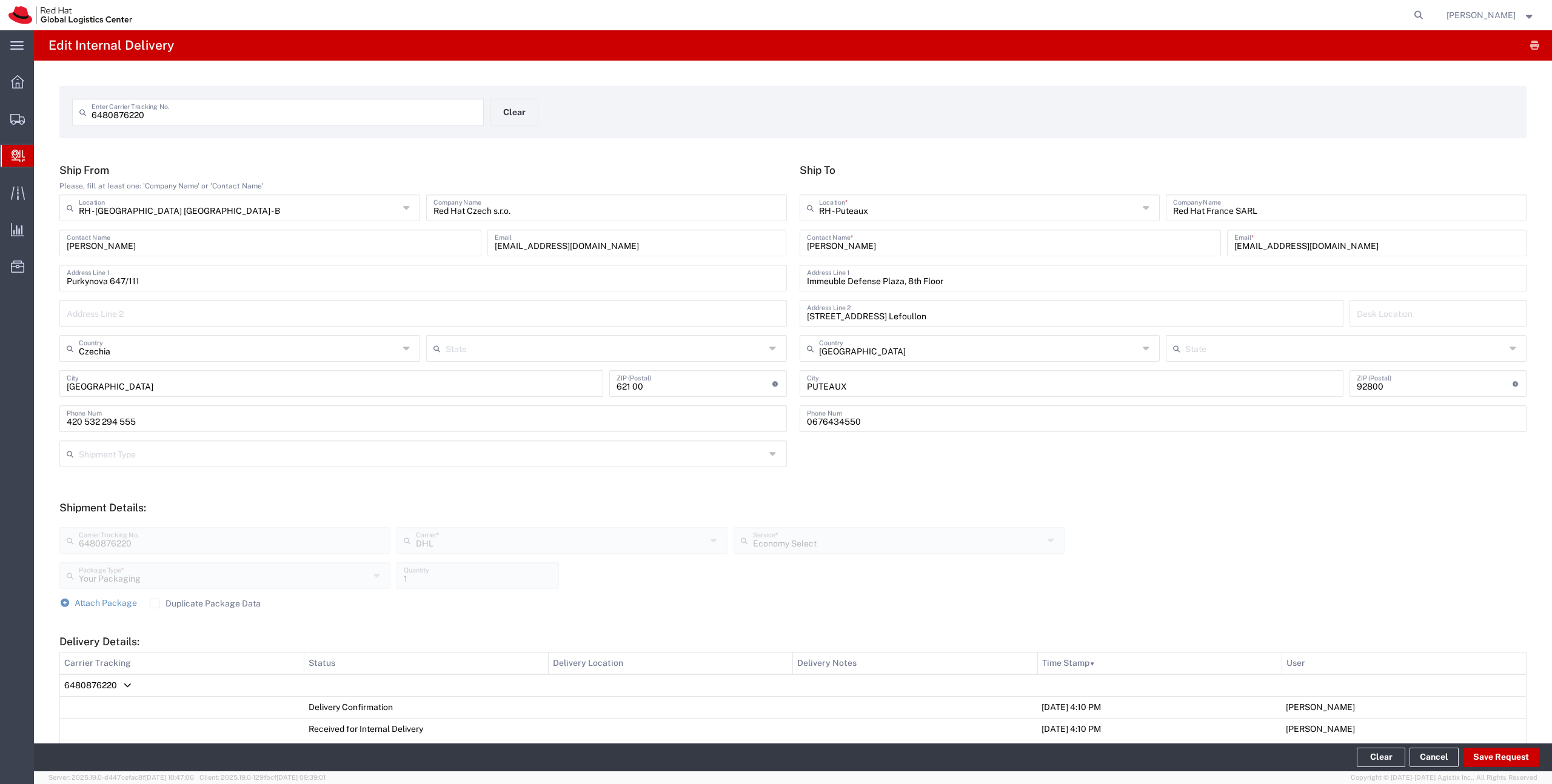
click at [0, 0] on span "Create Delivery" at bounding box center [0, 0] width 0 height 0
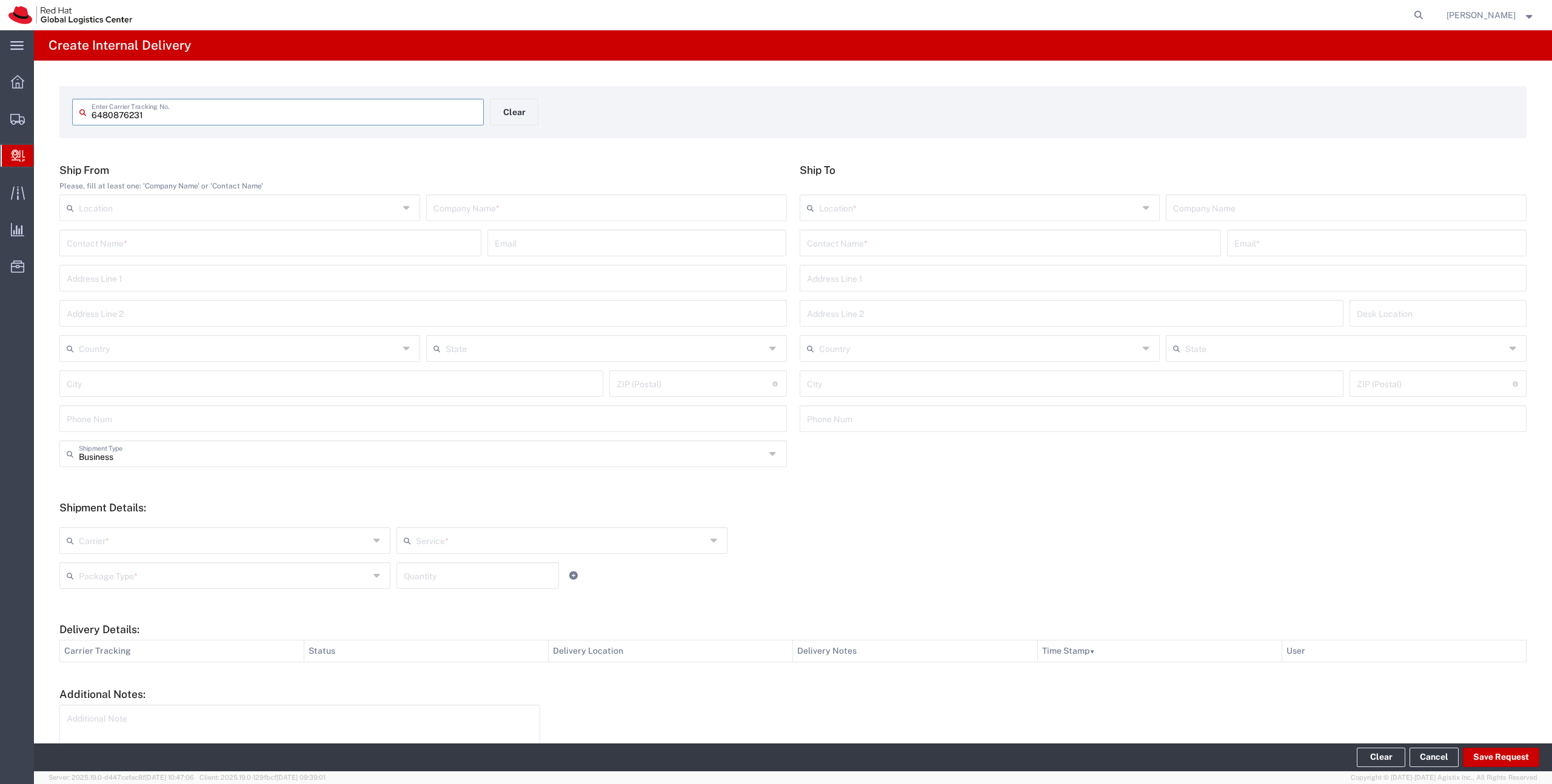
type input "6480876231"
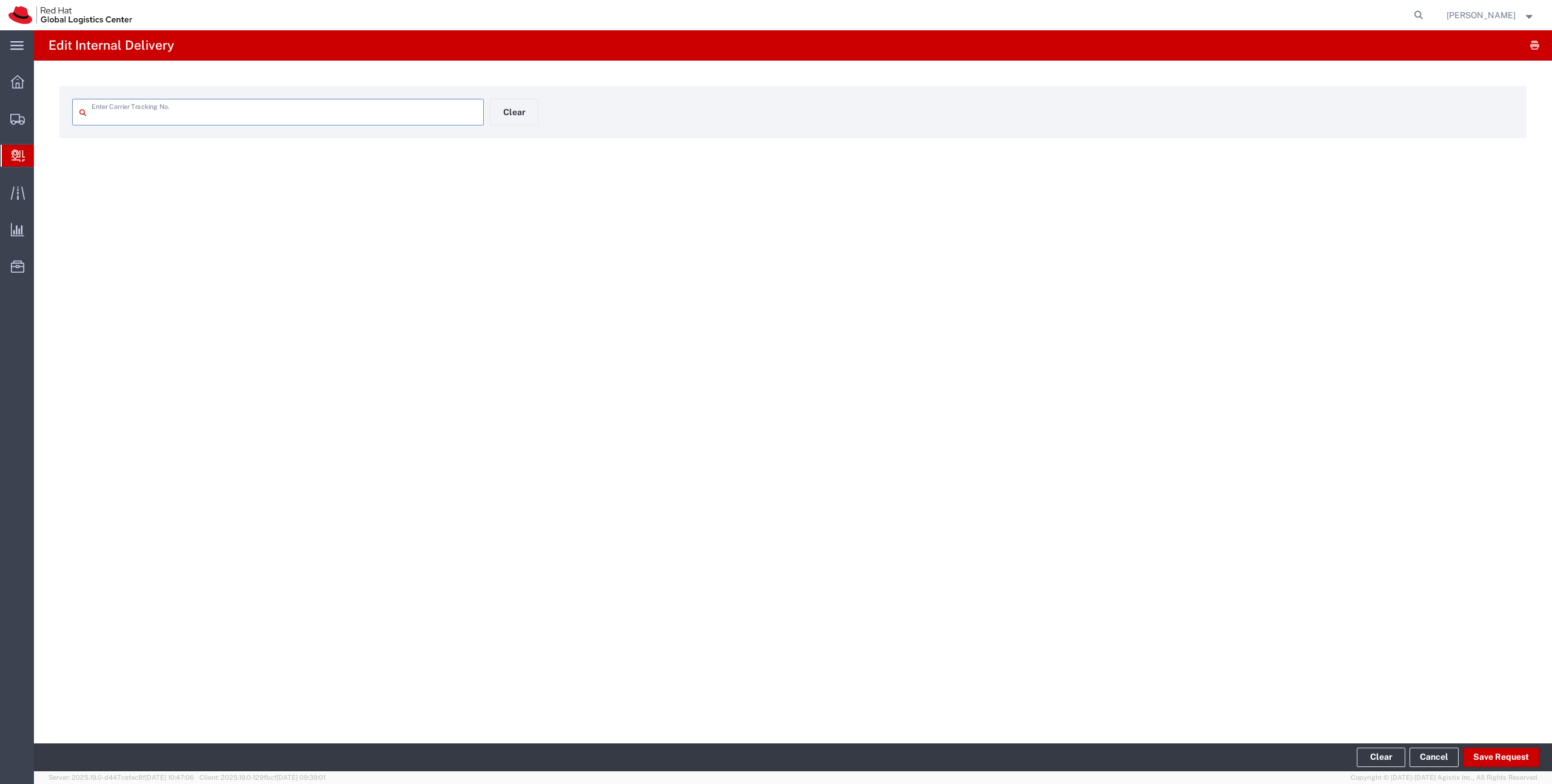
type input "6480876231"
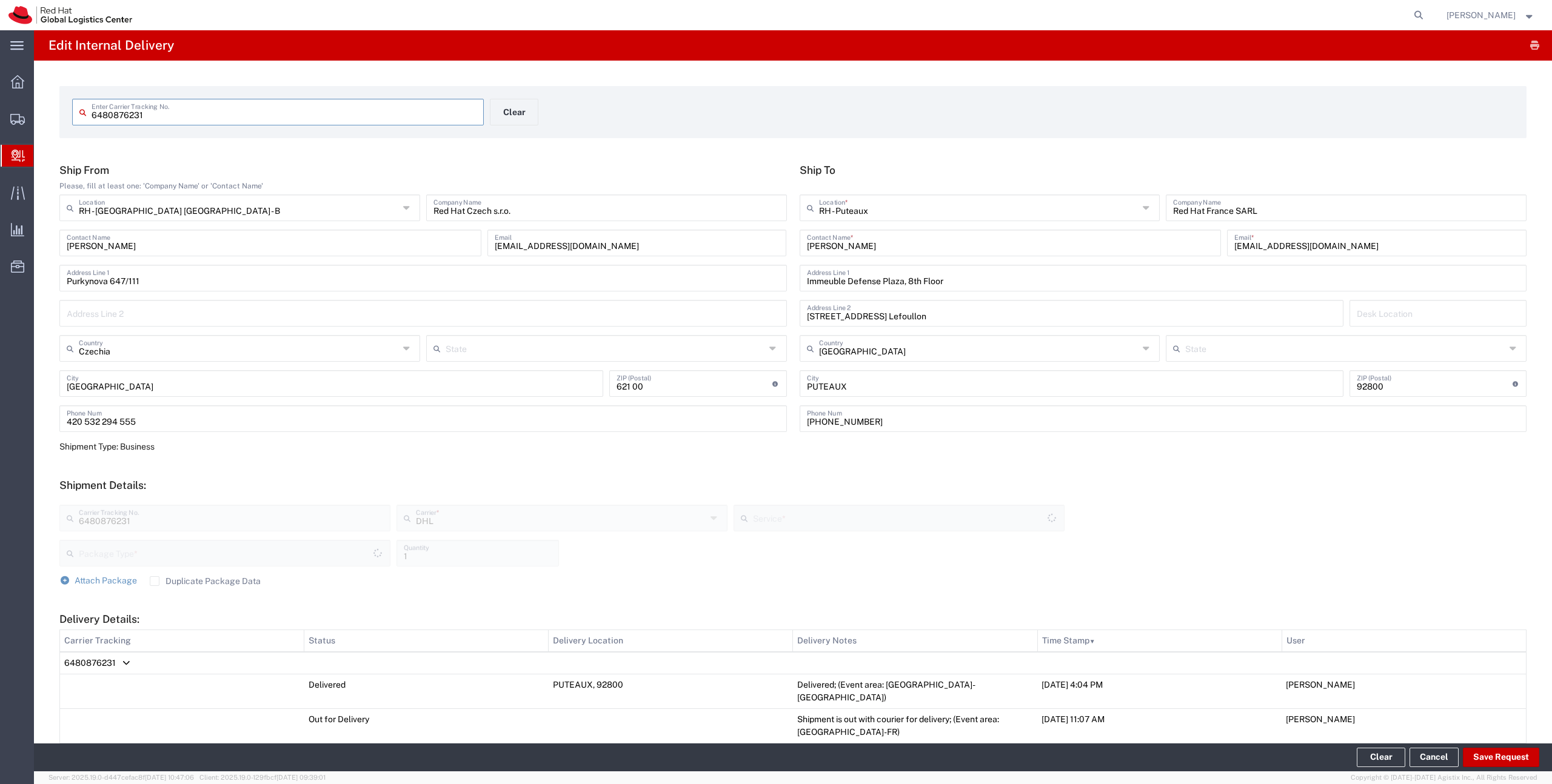
type input "Your Packaging"
type input "Economy Select"
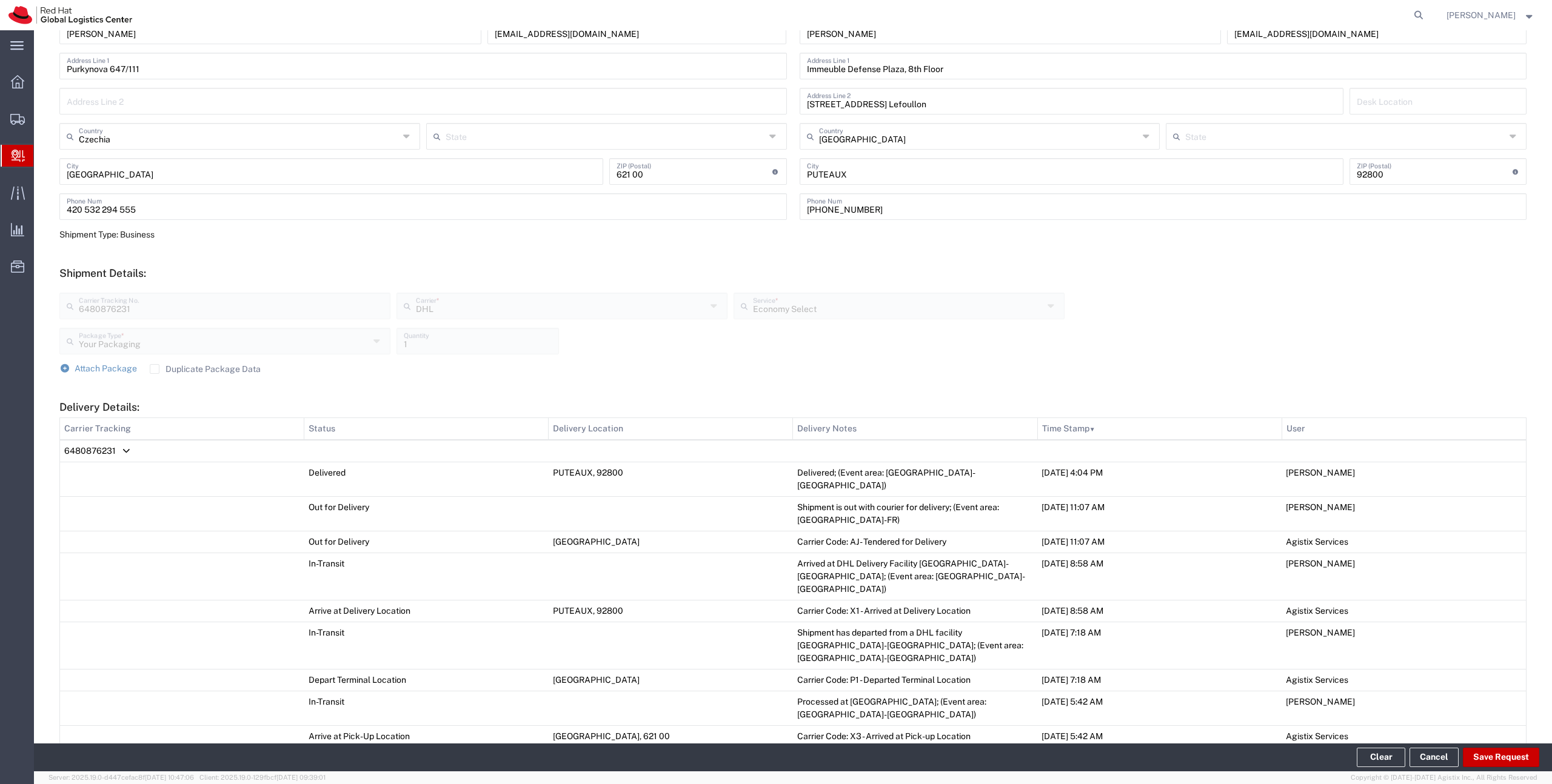
scroll to position [342, 0]
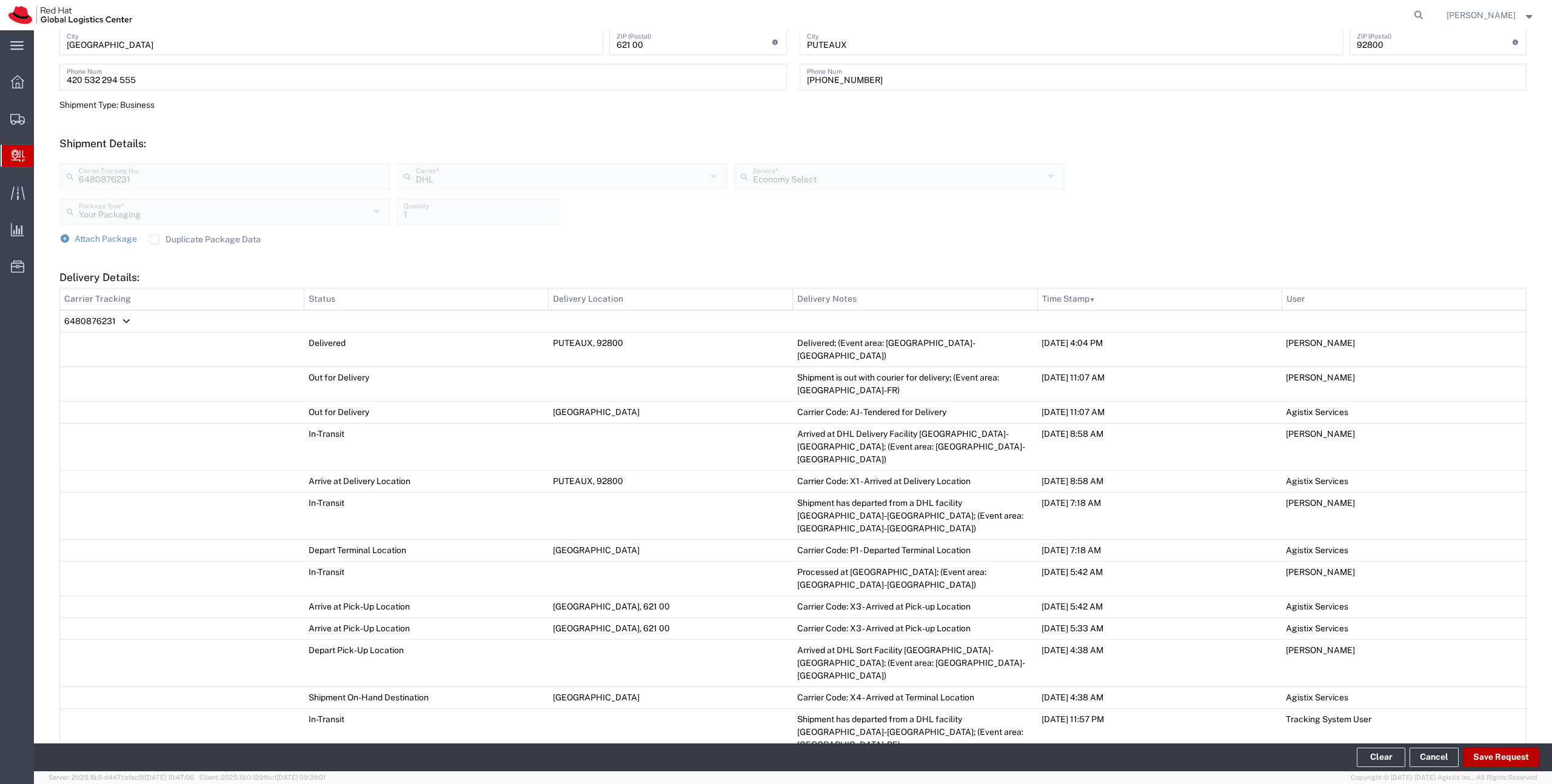
click at [1515, 761] on button "Save Request" at bounding box center [1501, 757] width 76 height 19
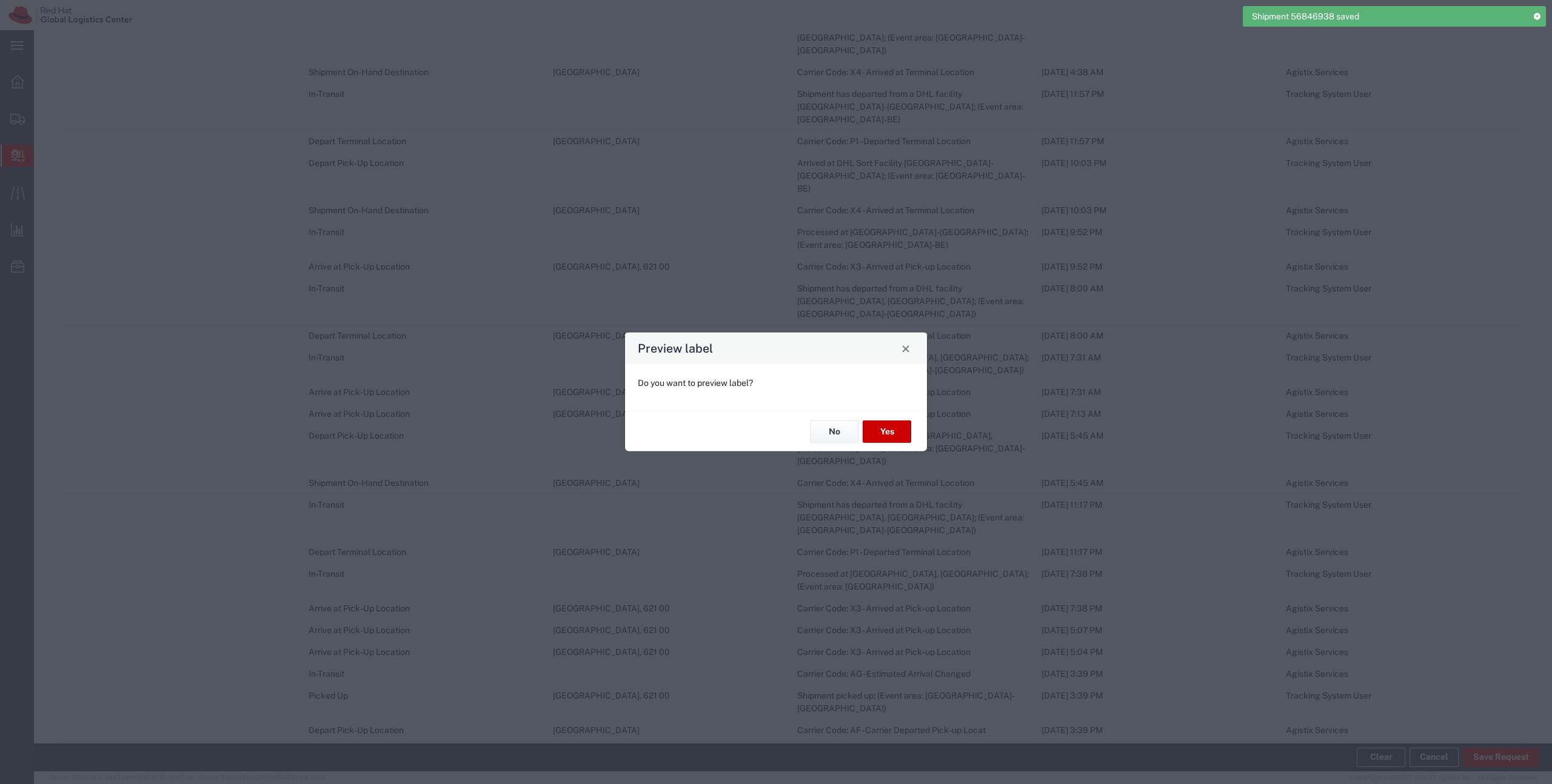
scroll to position [1077, 0]
type input "Your Packaging"
type input "Economy Select"
click at [821, 434] on button "No" at bounding box center [834, 432] width 48 height 22
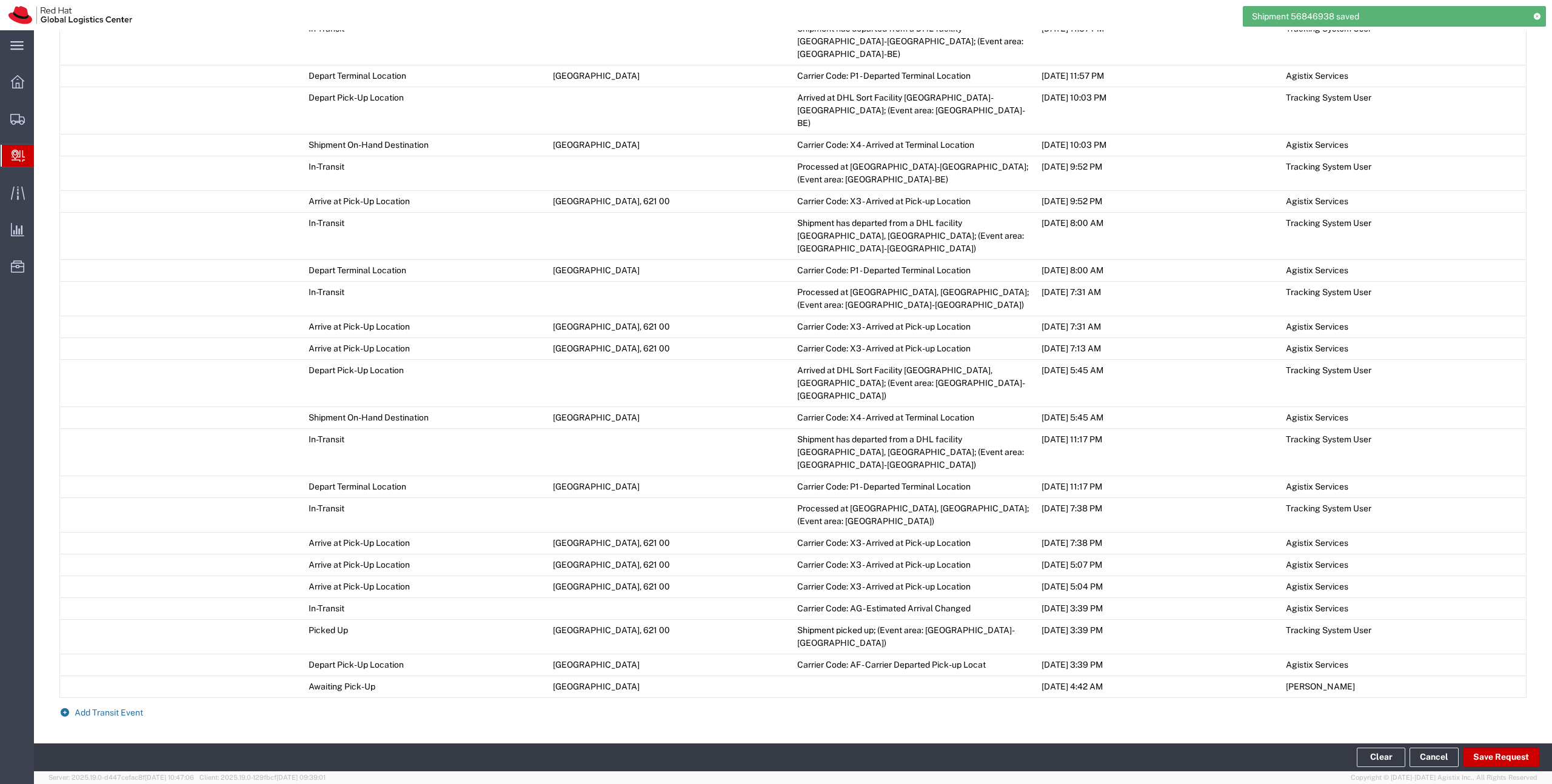
click at [128, 708] on span "Add Transit Event" at bounding box center [108, 713] width 68 height 10
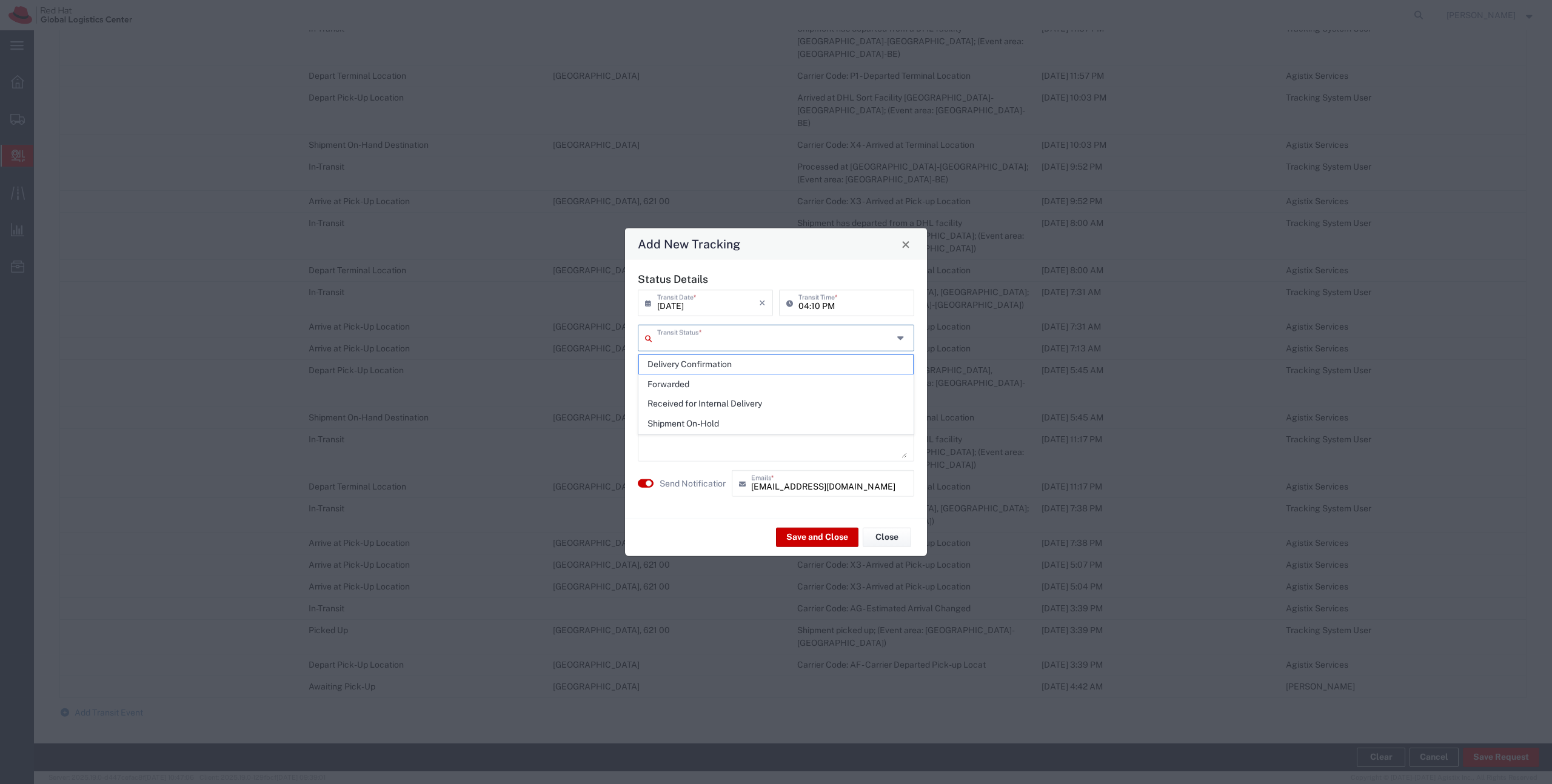
click at [699, 341] on input "text" at bounding box center [775, 337] width 236 height 22
click at [698, 373] on span "Delivery Confirmation" at bounding box center [775, 364] width 274 height 19
type input "Delivery Confirmation"
click at [821, 533] on button "Save and Close" at bounding box center [817, 537] width 82 height 19
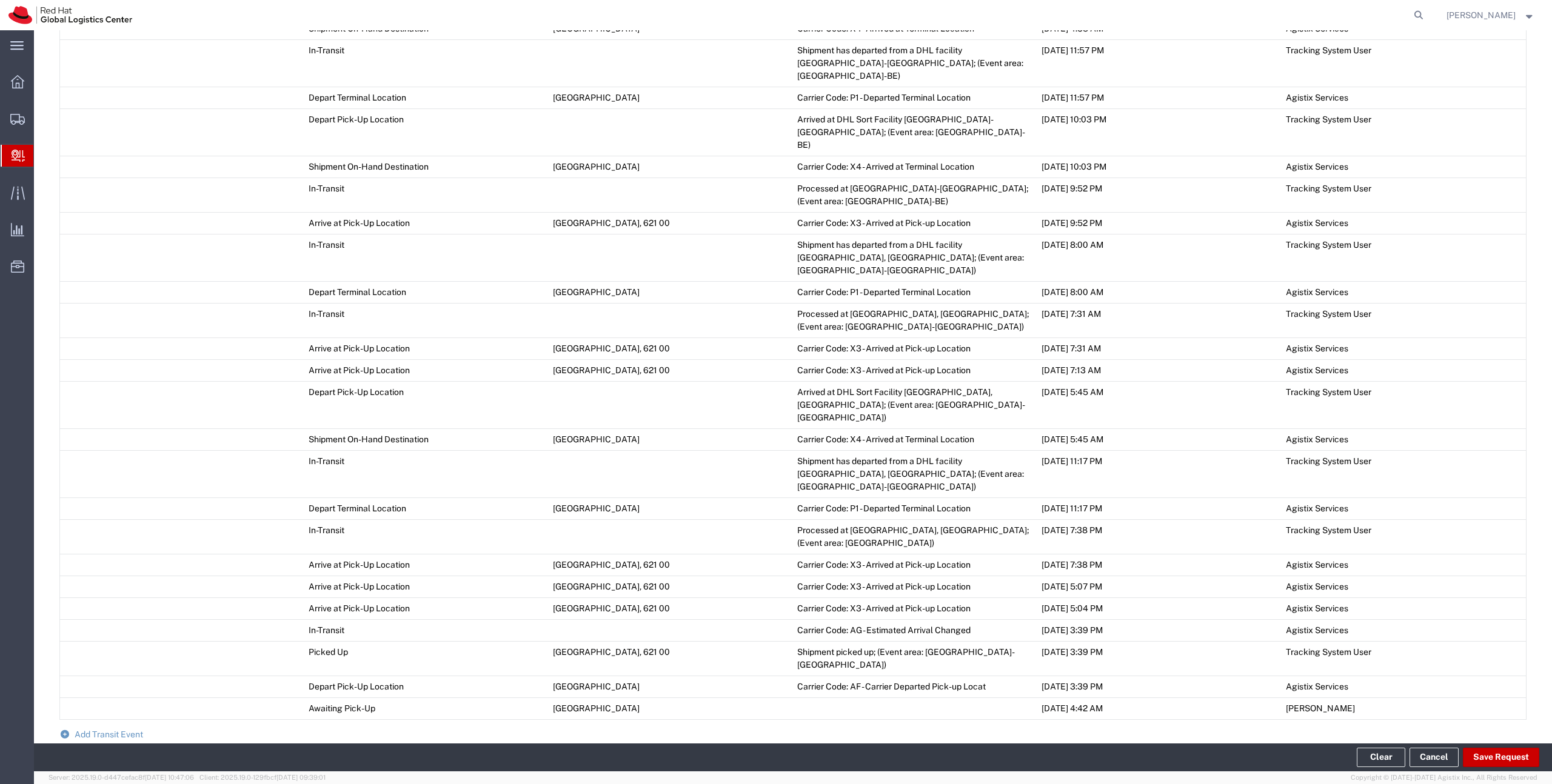
scroll to position [1099, 0]
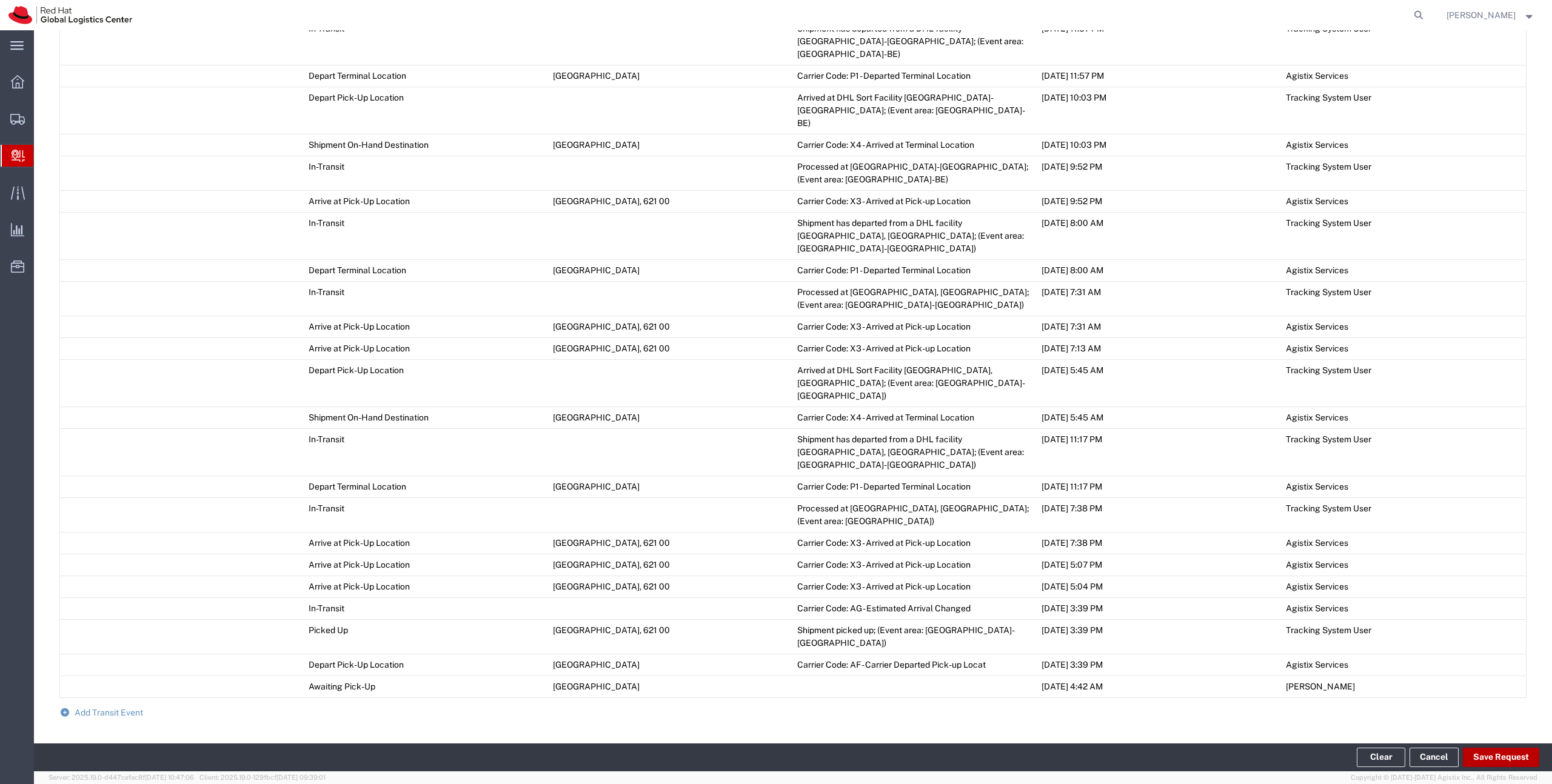
click at [1513, 760] on button "Save Request" at bounding box center [1501, 757] width 76 height 19
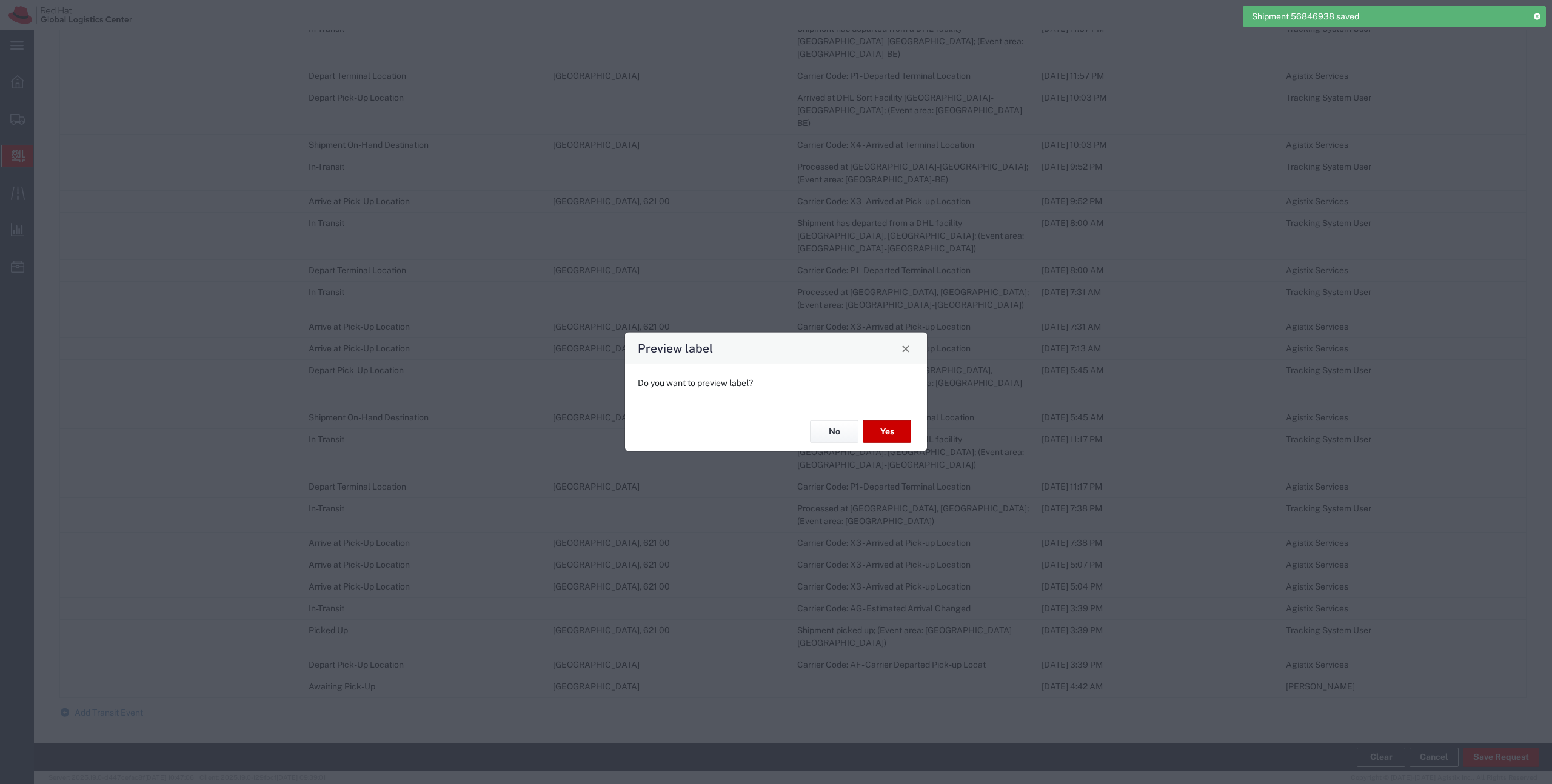
type input "Economy Select"
click at [831, 428] on button "No" at bounding box center [834, 432] width 48 height 22
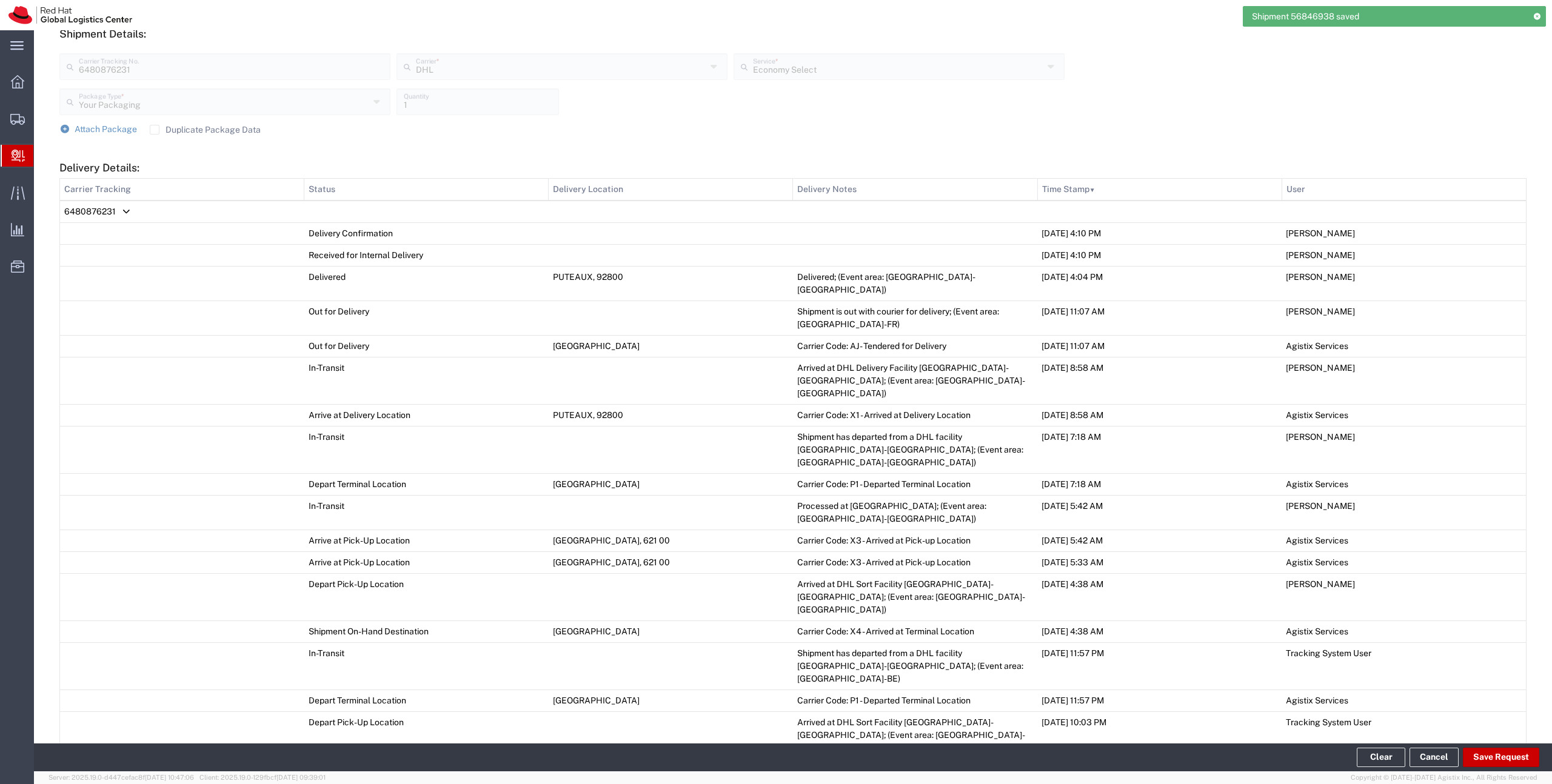
scroll to position [0, 0]
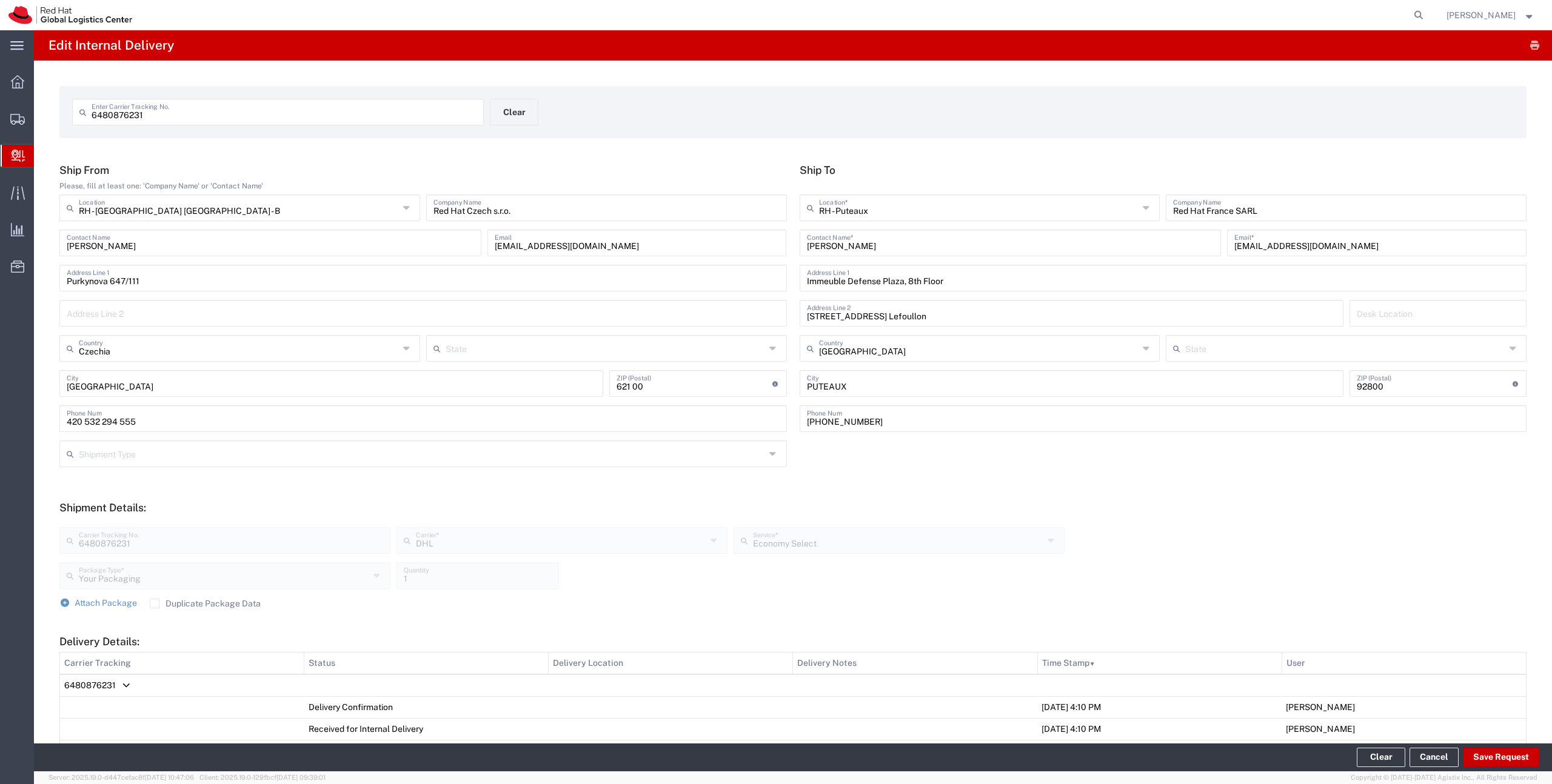
click at [114, 111] on input "6480876231" at bounding box center [284, 111] width 385 height 22
click at [146, 118] on input "6480876231" at bounding box center [284, 111] width 385 height 22
type input "6480876242"
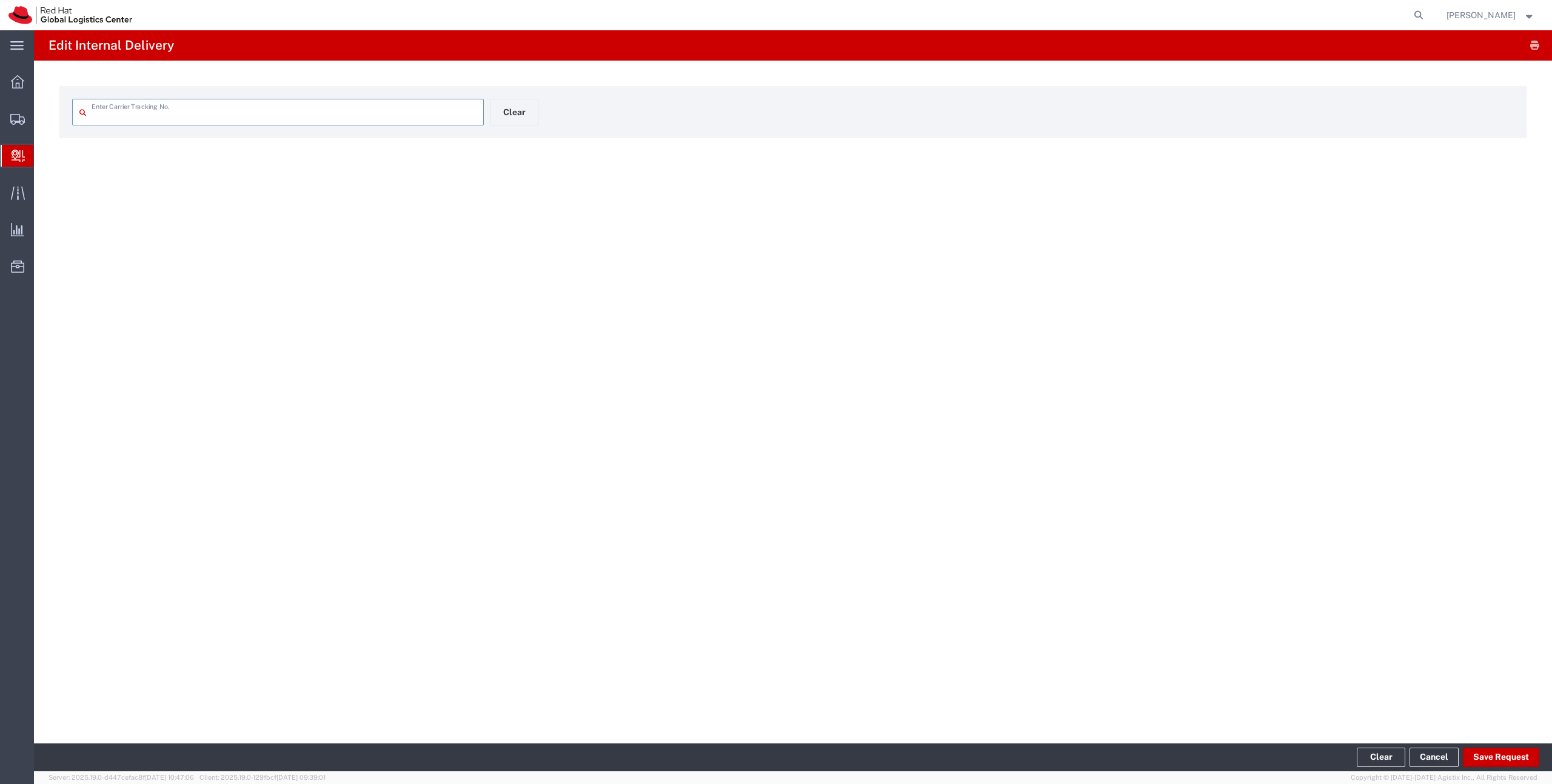
type input "6480876242"
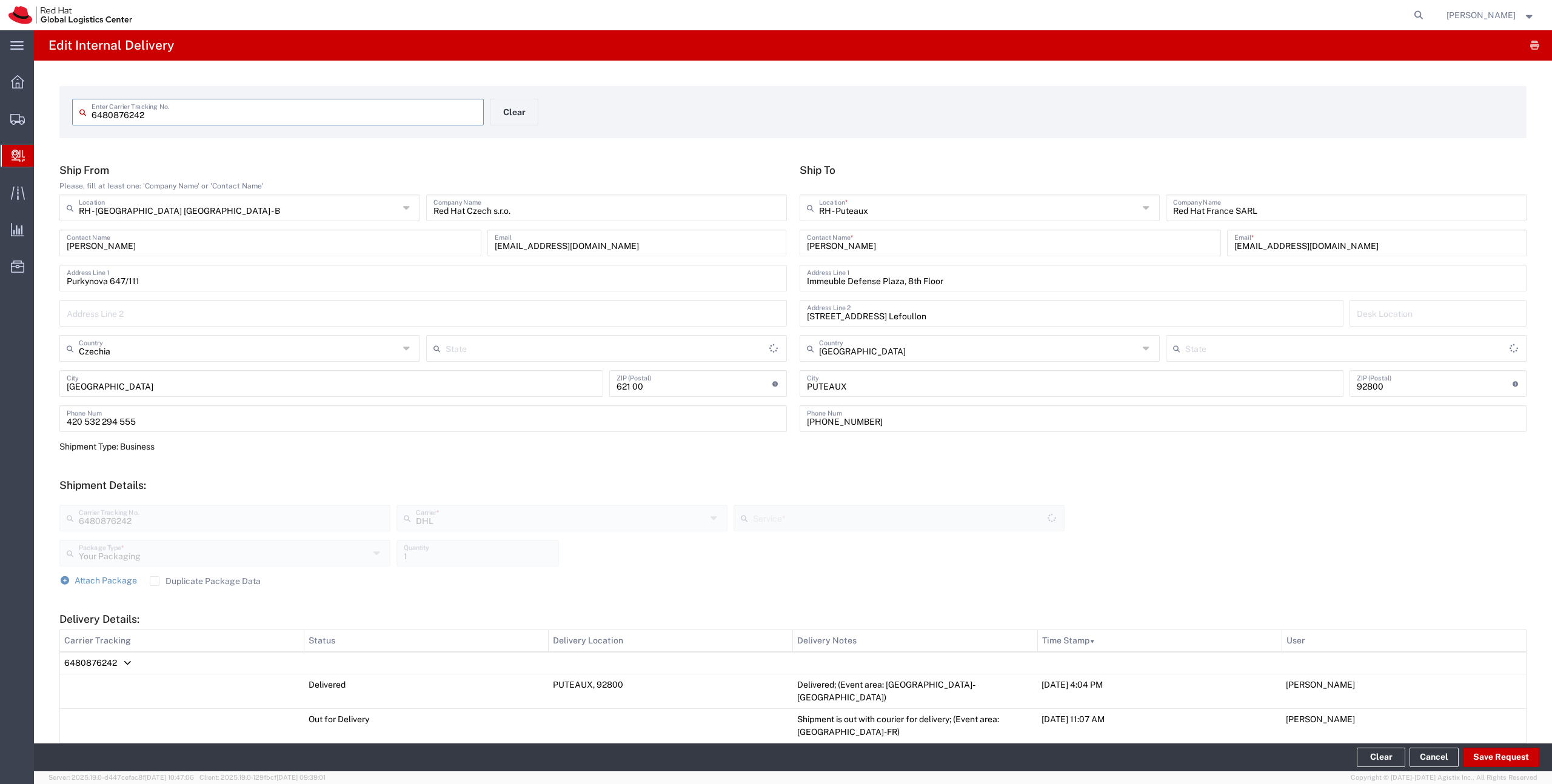
type input "Economy Select"
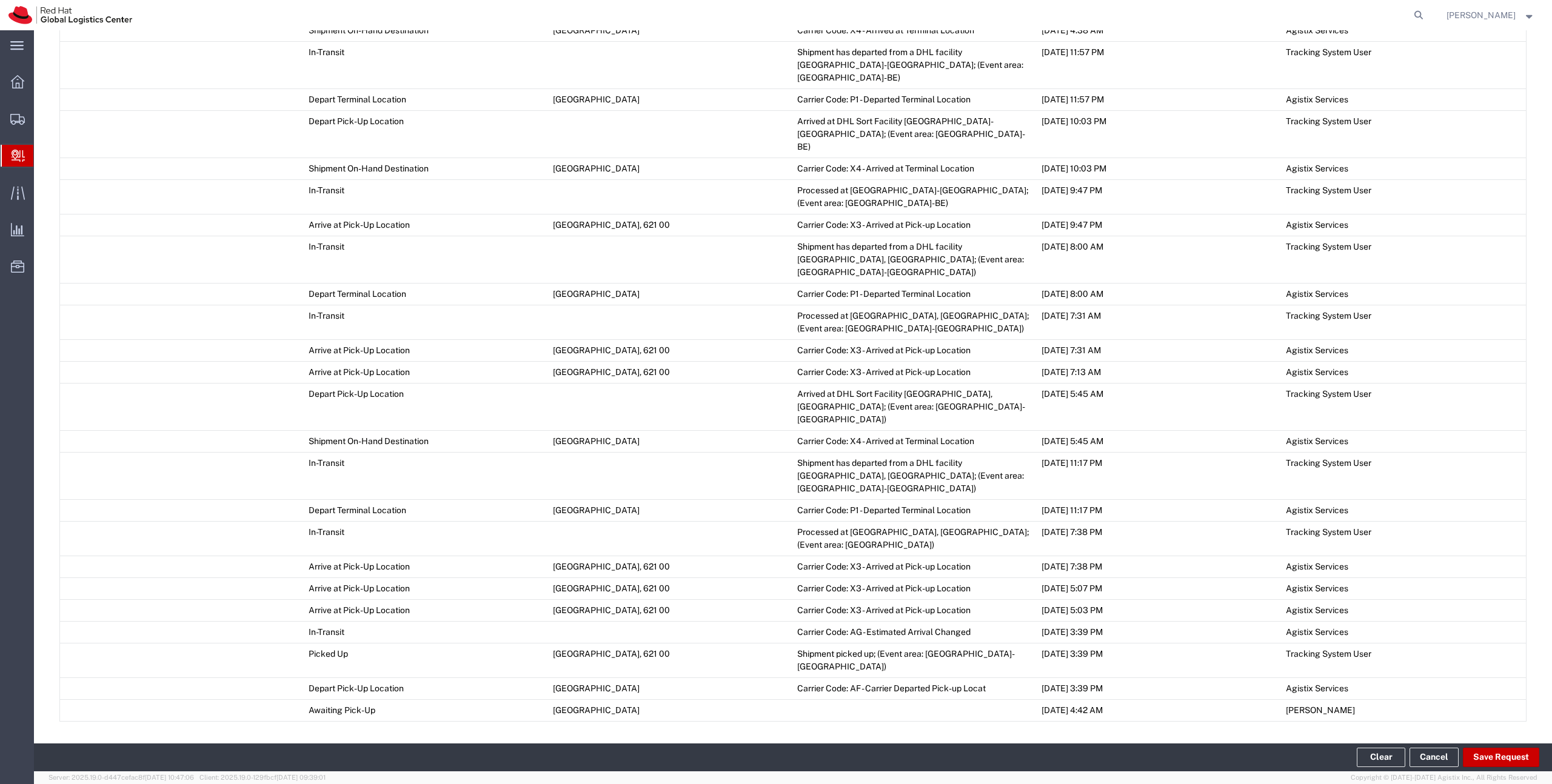
scroll to position [1022, 0]
click at [1481, 754] on button "Save Request" at bounding box center [1501, 757] width 76 height 19
type input "6480876242"
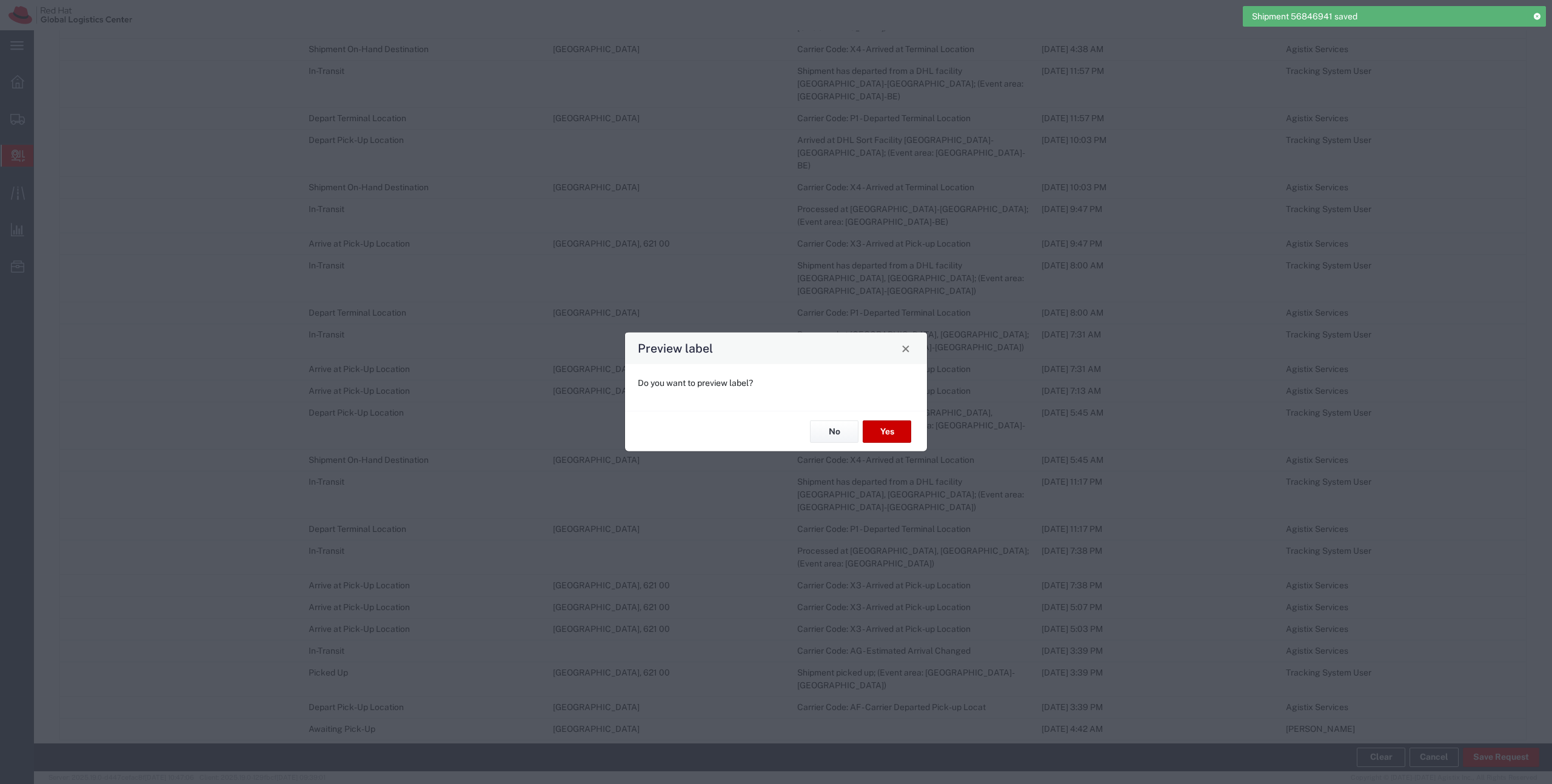
type input "Economy Select"
click at [836, 432] on button "No" at bounding box center [834, 432] width 48 height 22
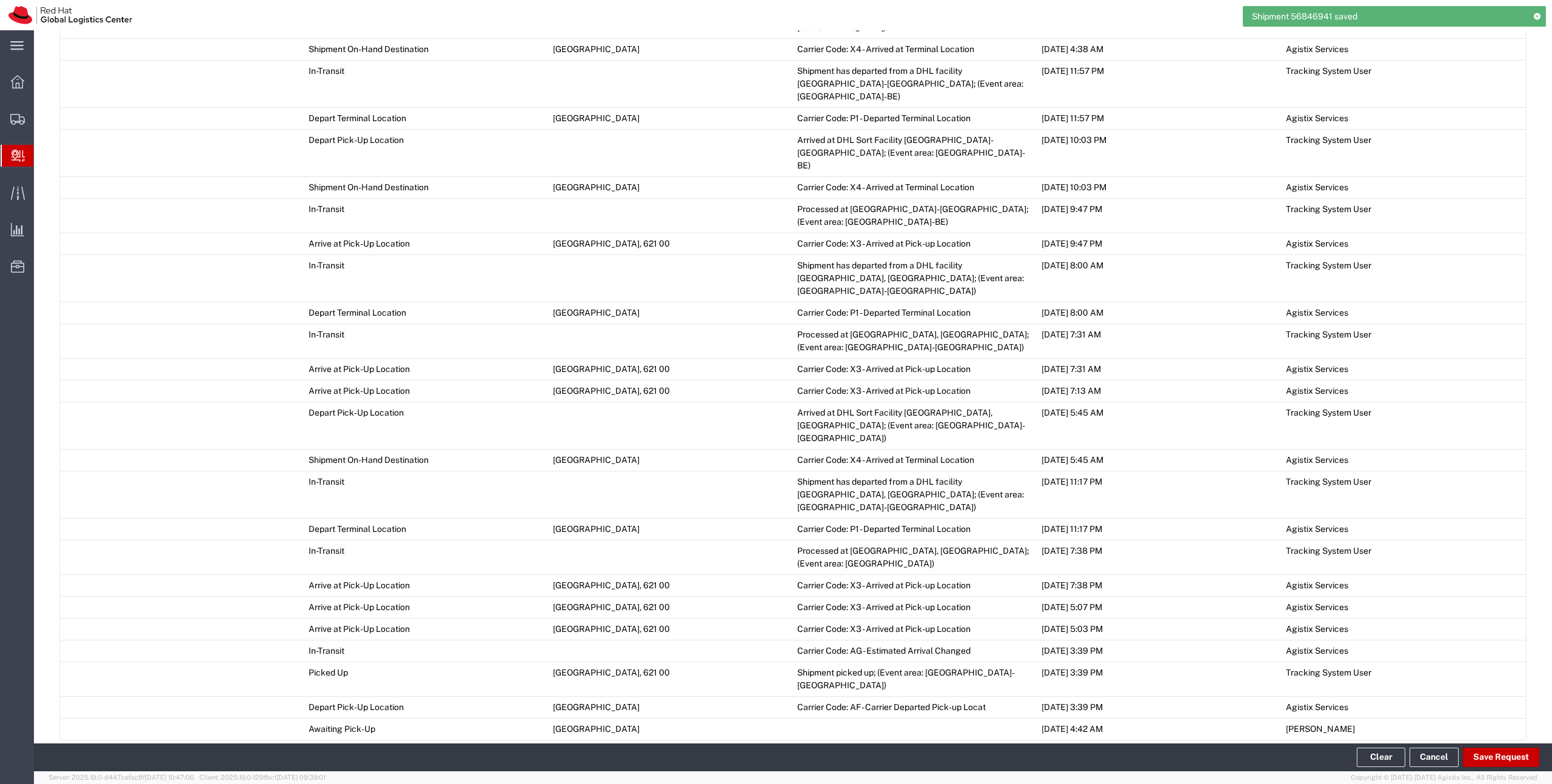
scroll to position [1077, 0]
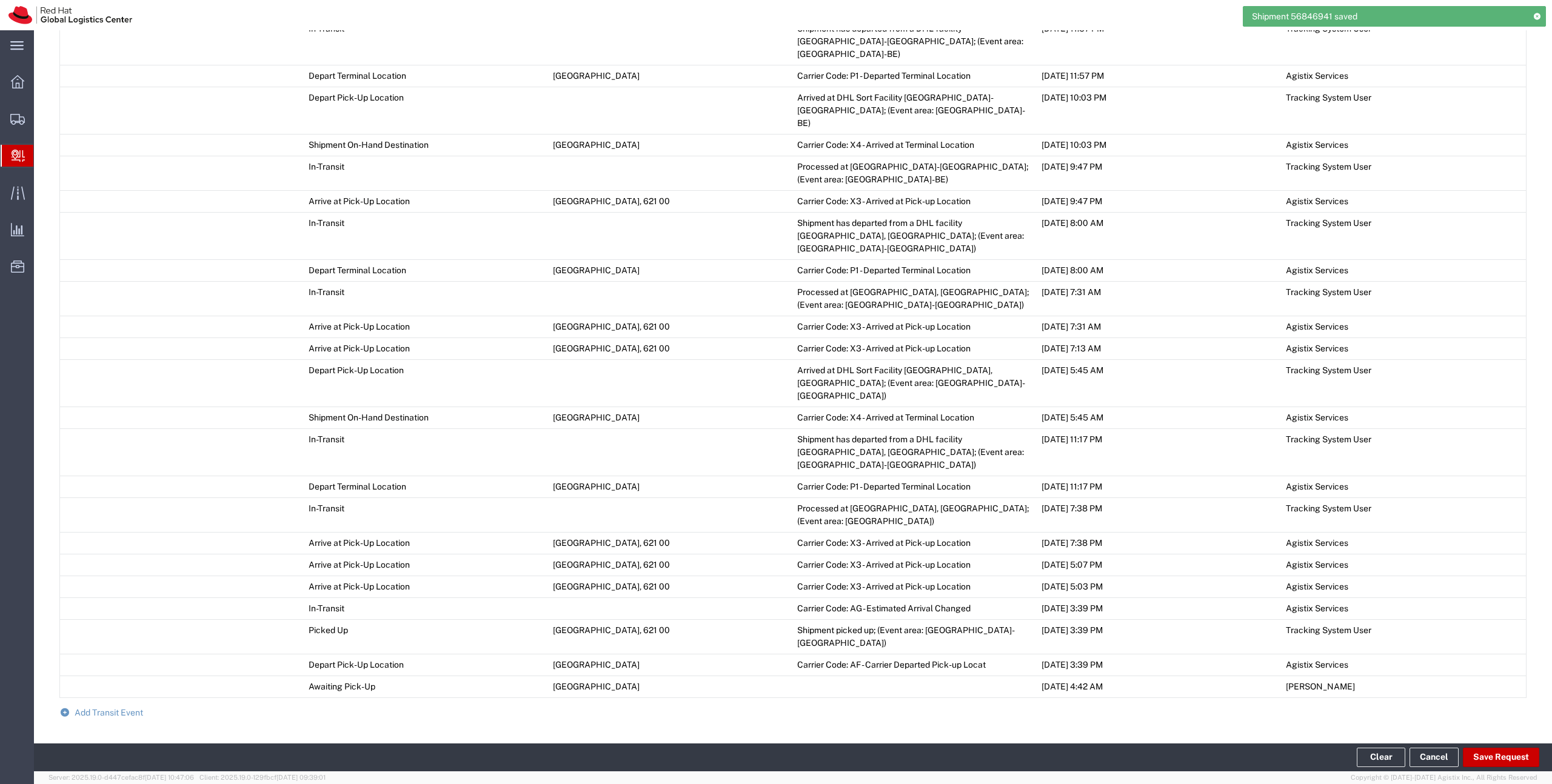
click at [109, 708] on span "Add Transit Event" at bounding box center [108, 713] width 68 height 10
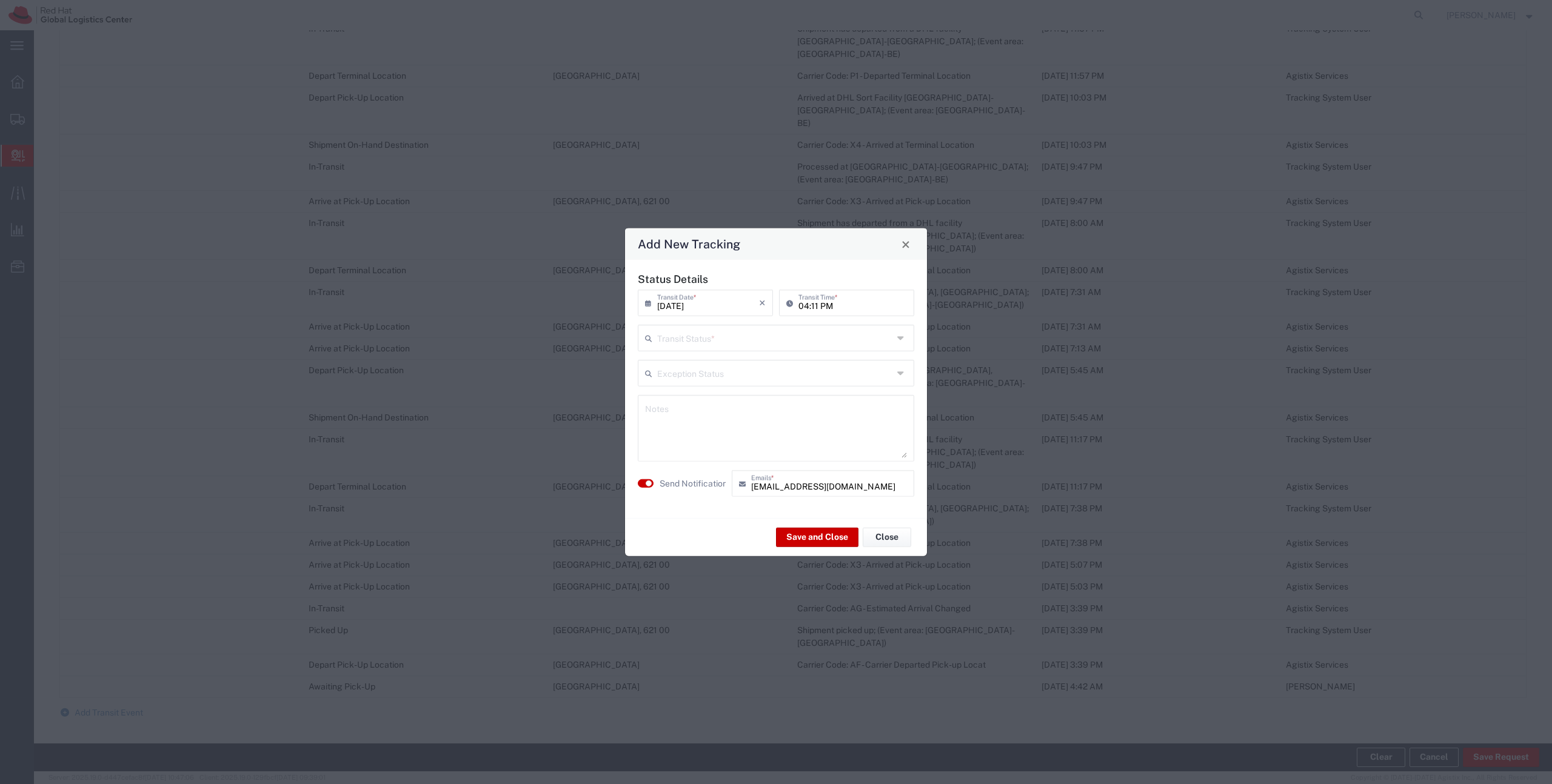
click at [662, 351] on div "Transit Status *" at bounding box center [776, 339] width 276 height 27
click at [661, 335] on input "text" at bounding box center [775, 337] width 236 height 22
click at [661, 362] on span "Delivery Confirmation" at bounding box center [775, 364] width 274 height 19
type input "Delivery Confirmation"
click at [814, 536] on button "Save and Close" at bounding box center [817, 537] width 82 height 19
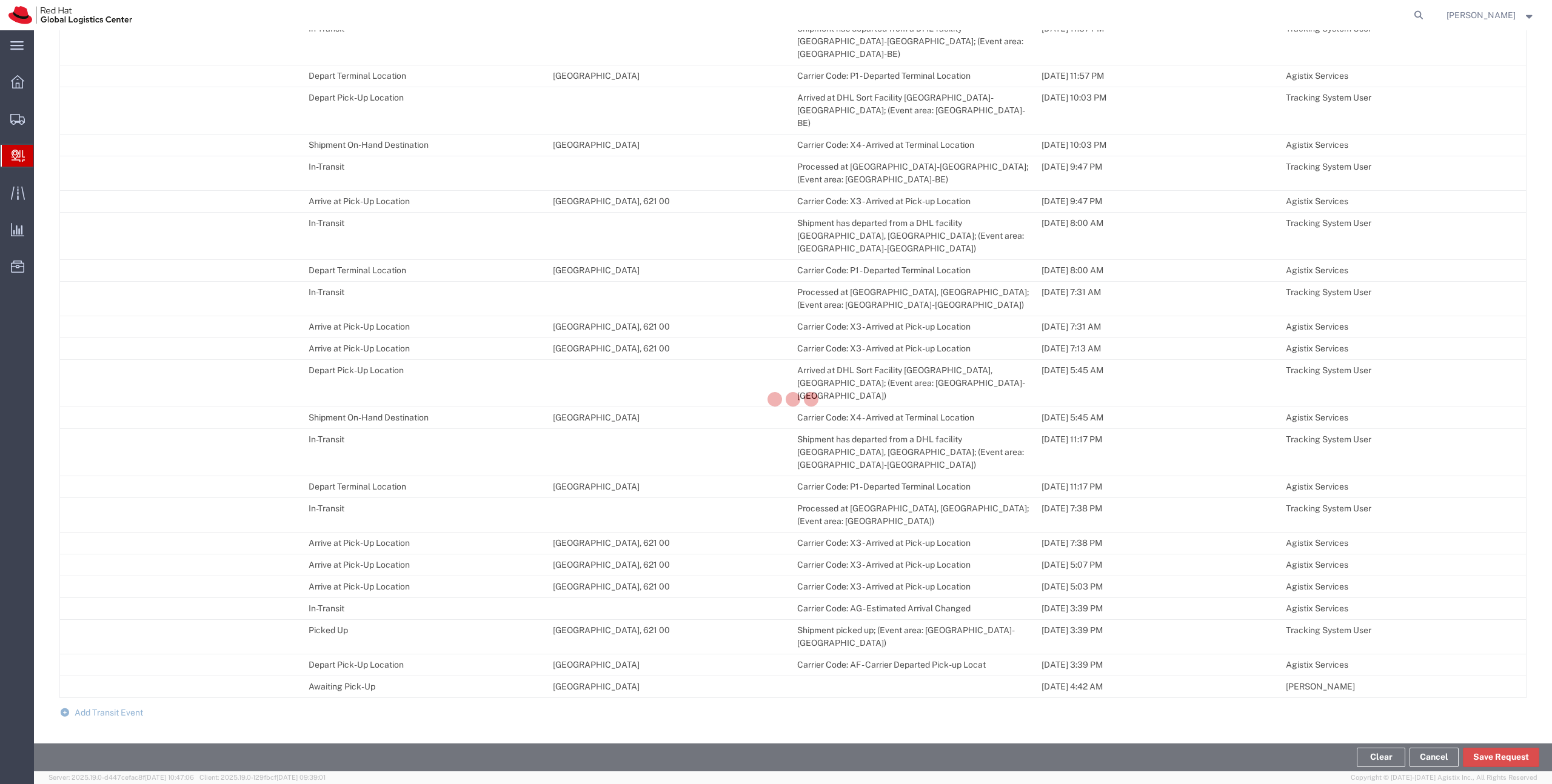
scroll to position [1099, 0]
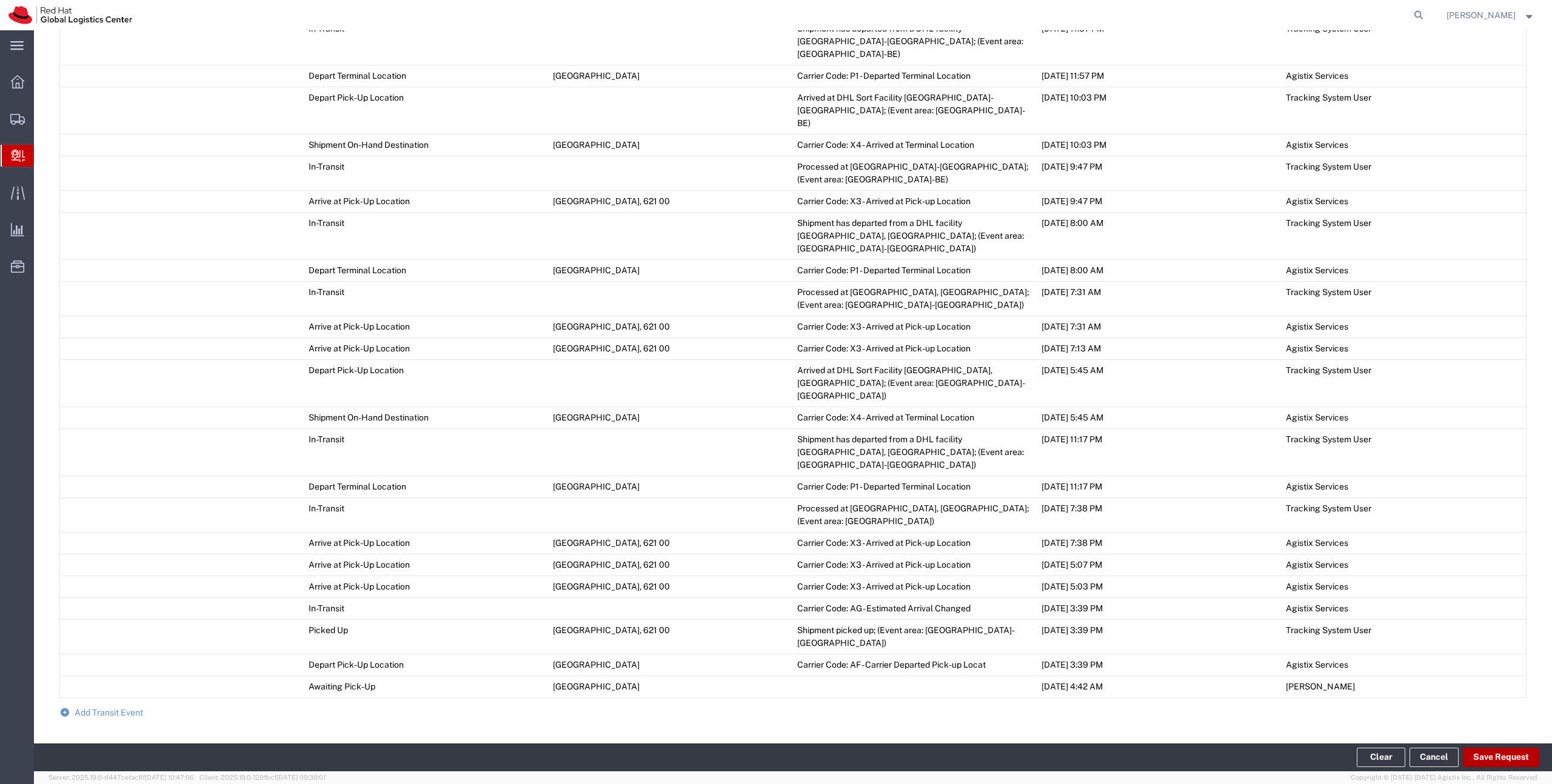
click at [1500, 762] on button "Save Request" at bounding box center [1501, 757] width 76 height 19
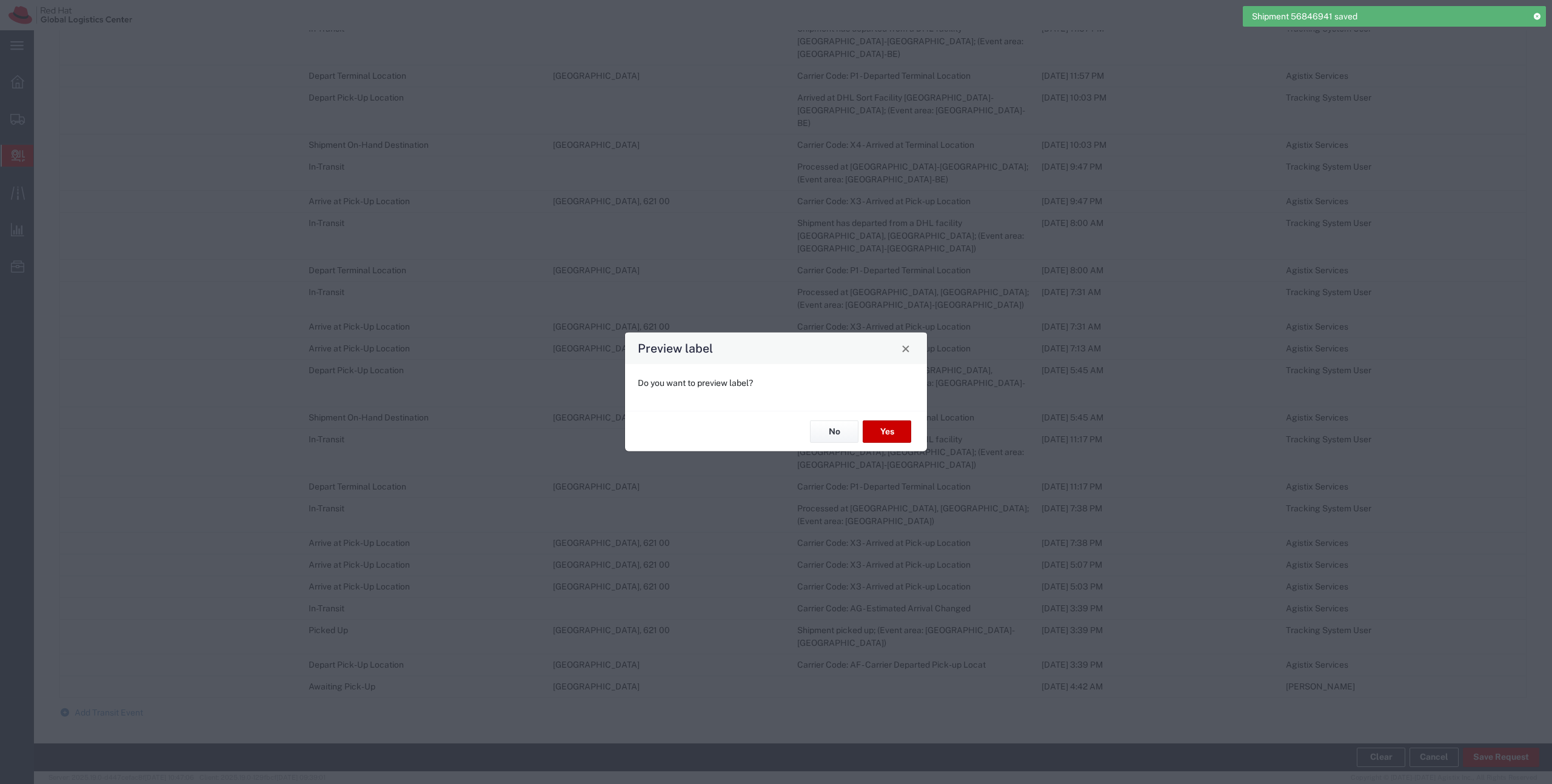
type input "Economy Select"
click at [835, 434] on button "No" at bounding box center [834, 432] width 48 height 22
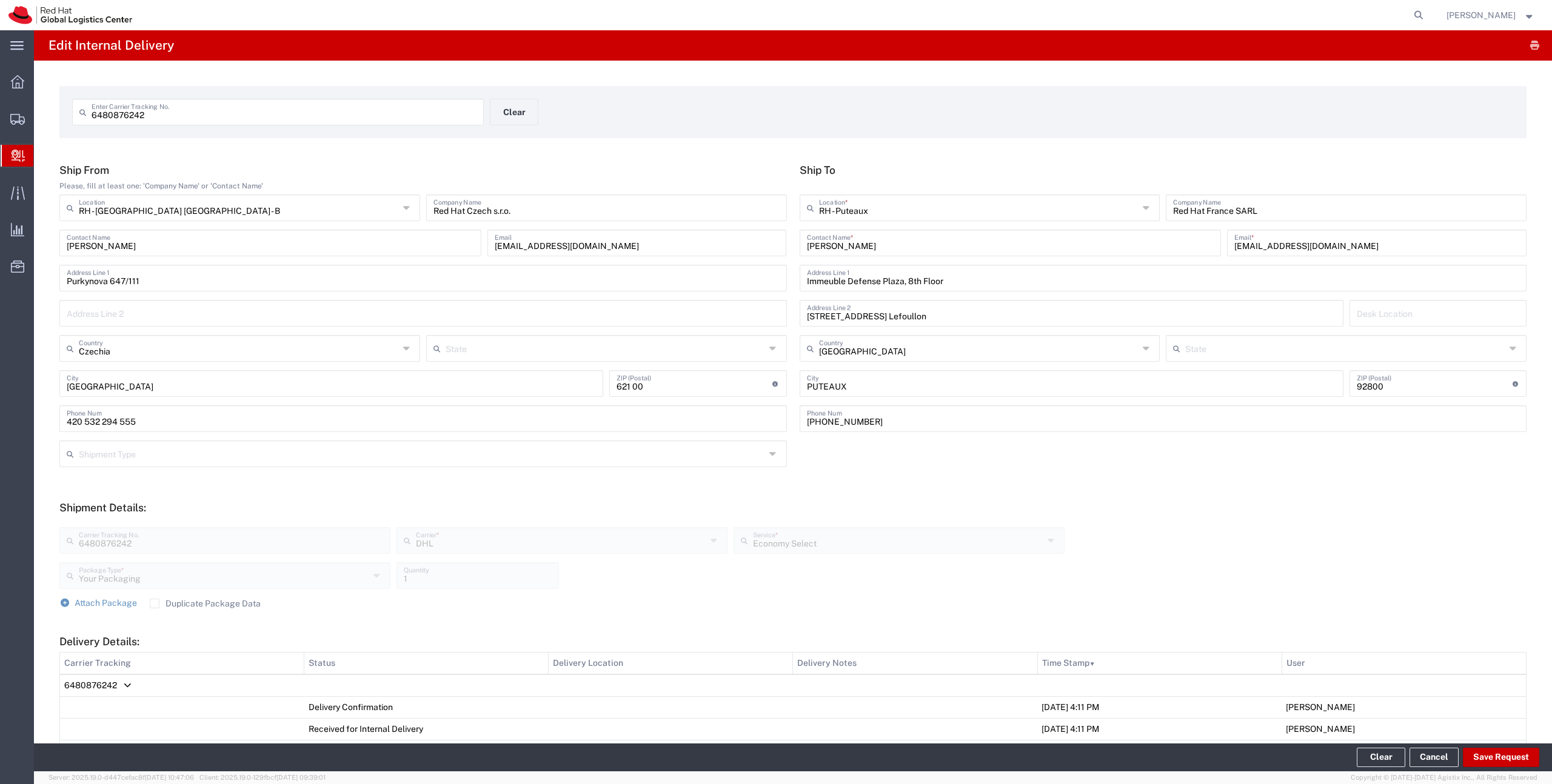
scroll to position [118, 0]
